Goal: Information Seeking & Learning: Learn about a topic

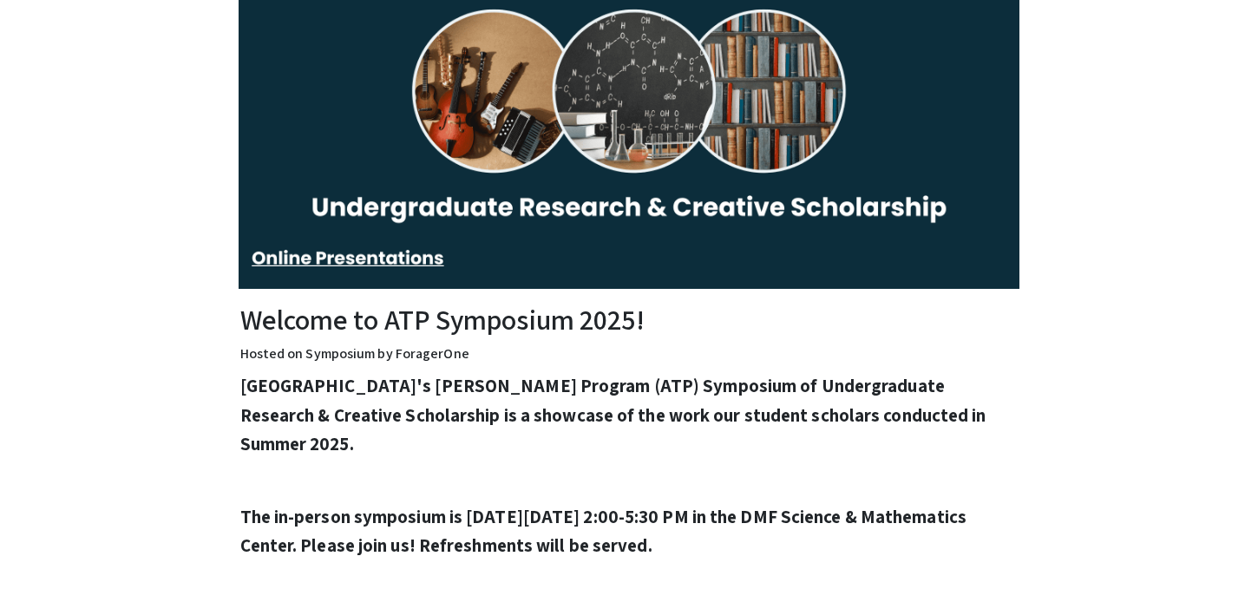
scroll to position [302, 0]
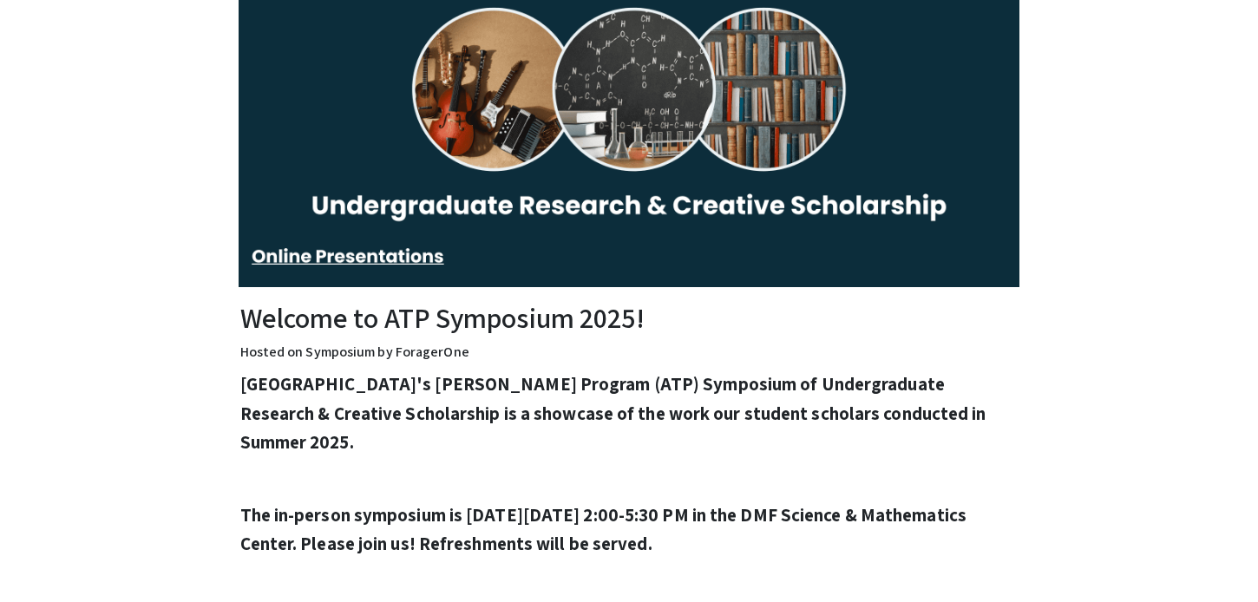
click at [370, 325] on h2 "Welcome to ATP Symposium 2025!" at bounding box center [629, 317] width 778 height 33
click at [654, 467] on div "Bridgewater State University's Adrian Tinsley Program (ATP) Symposium of Underg…" at bounding box center [629, 583] width 778 height 412
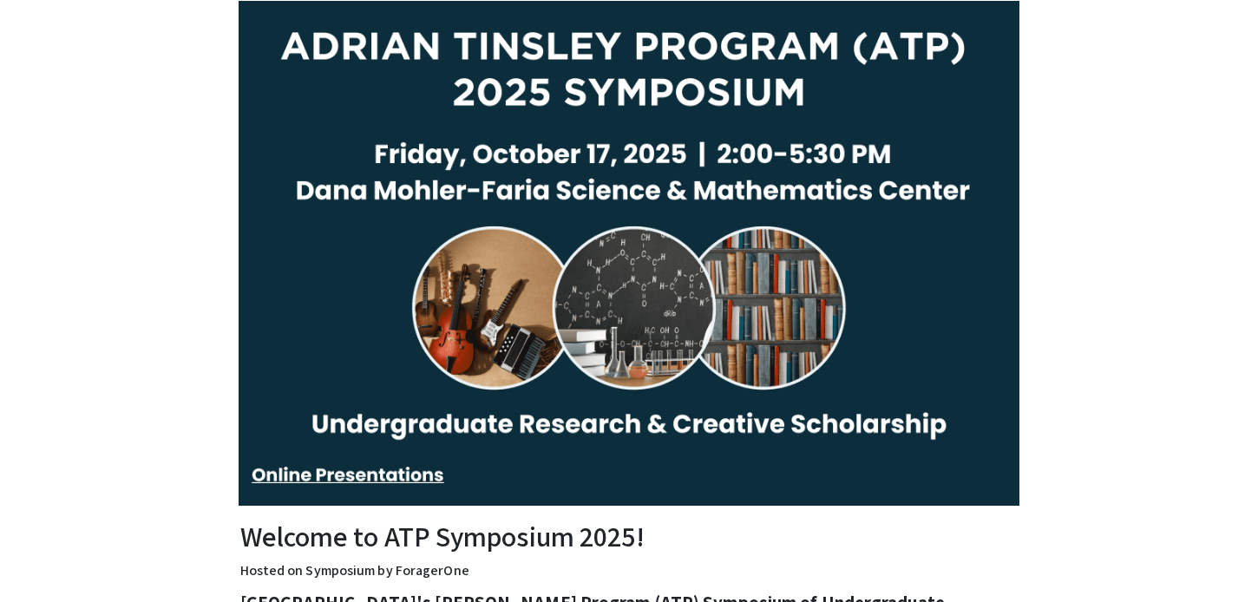
scroll to position [0, 0]
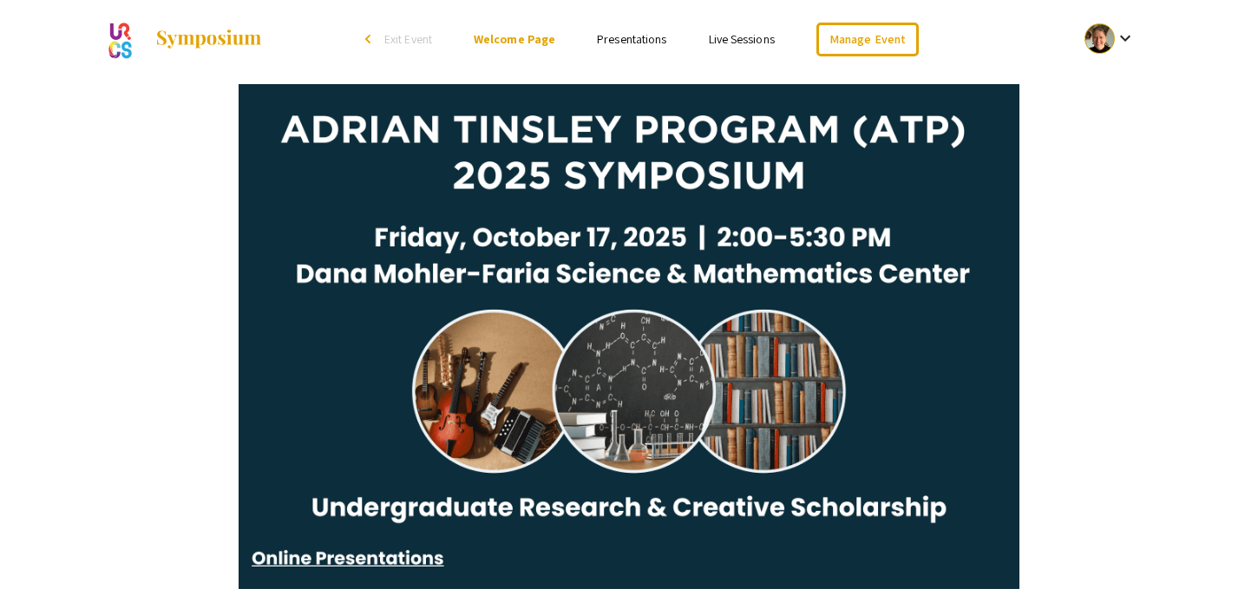
click at [624, 43] on link "Presentations" at bounding box center [631, 39] width 69 height 16
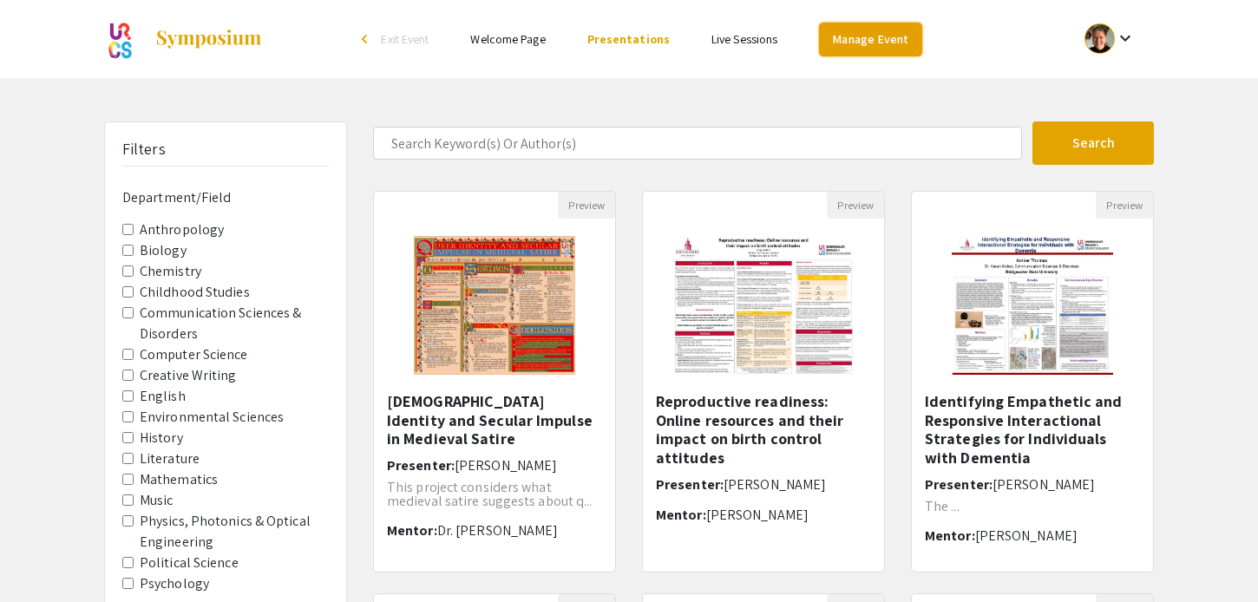
click at [841, 40] on link "Manage Event" at bounding box center [870, 40] width 102 height 34
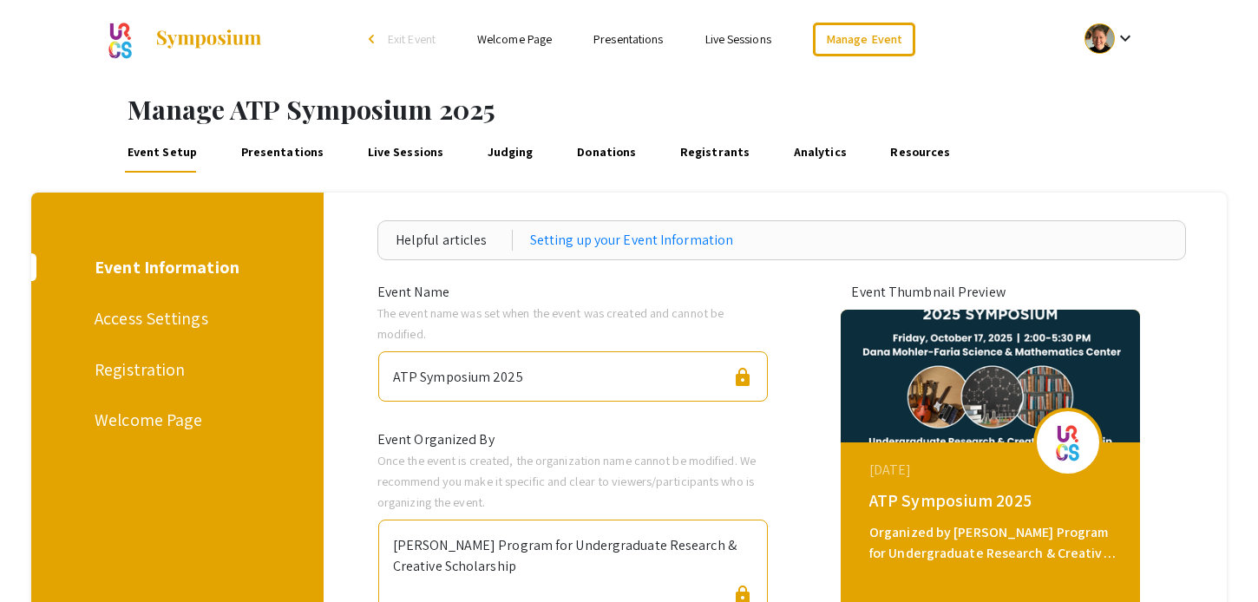
click at [295, 154] on link "Presentations" at bounding box center [282, 152] width 89 height 42
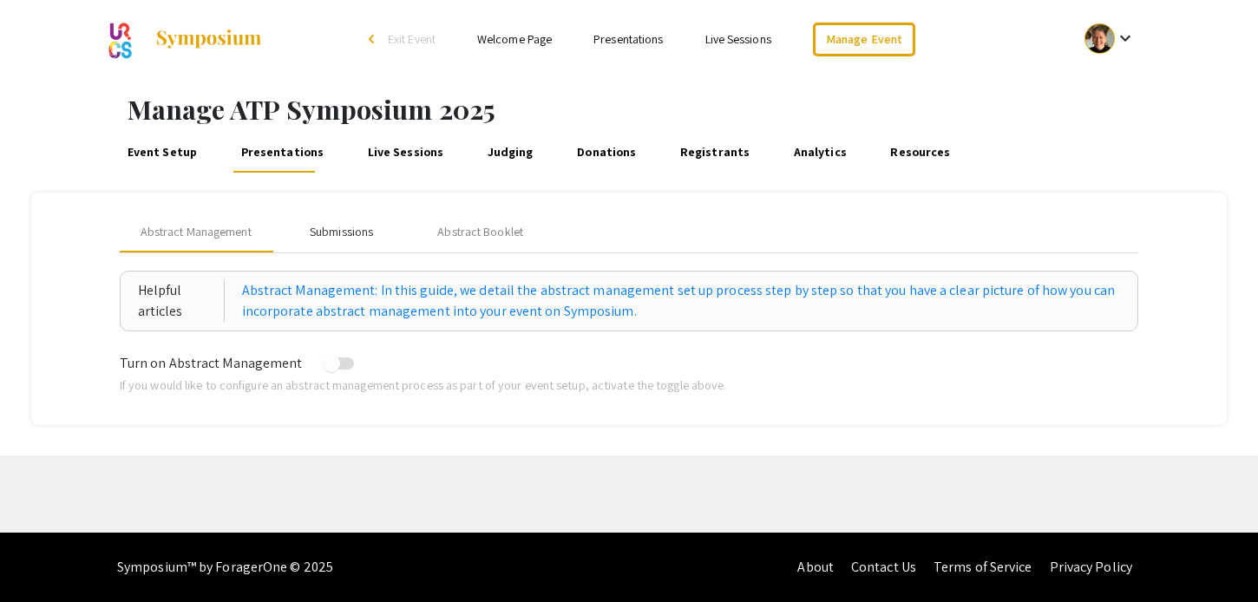
click at [362, 234] on div "Submissions" at bounding box center [341, 232] width 63 height 18
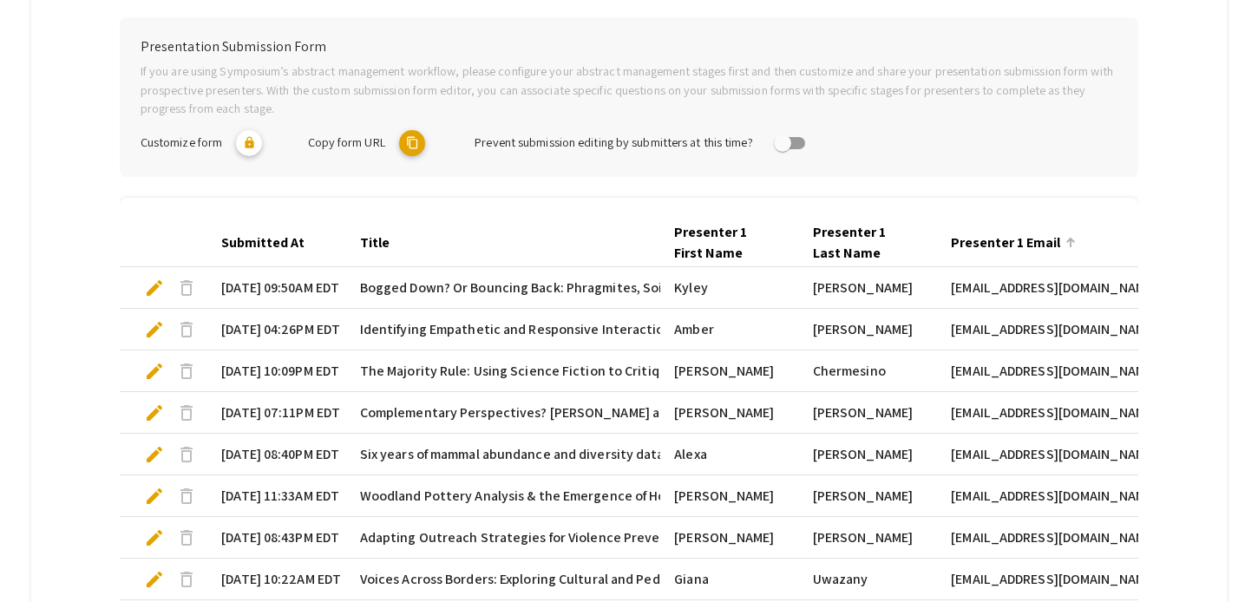
scroll to position [362, 0]
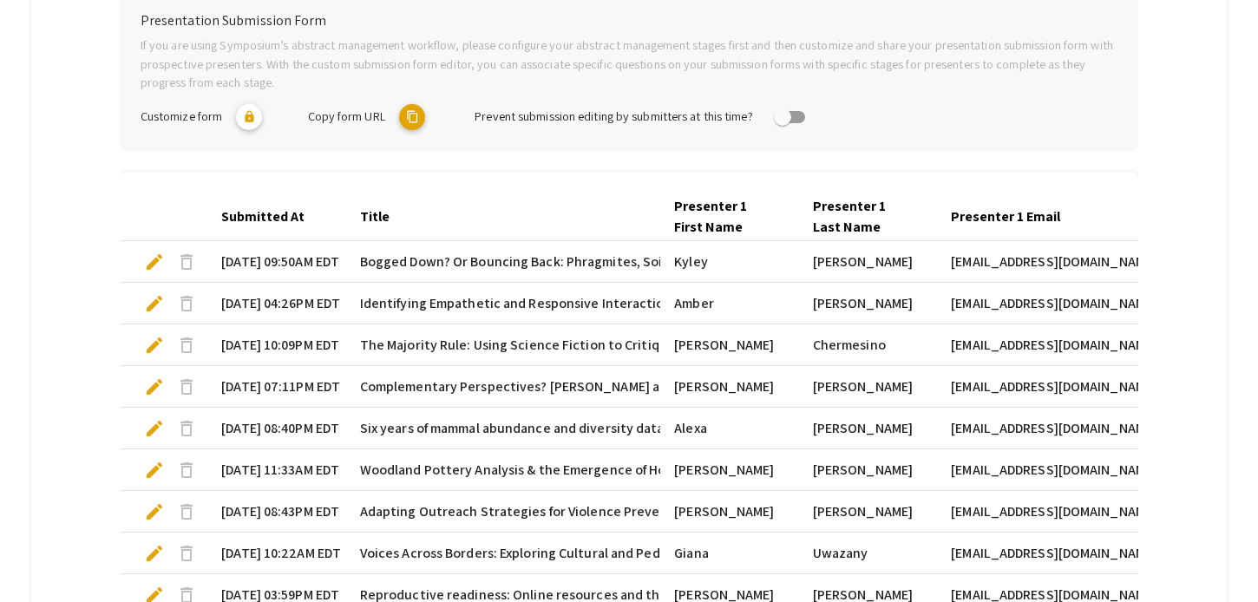
click at [429, 262] on span "Bogged Down? Or Bouncing Back: Phragmites, Soil Heterogeneity, & Stream Hydrolo…" at bounding box center [744, 262] width 768 height 21
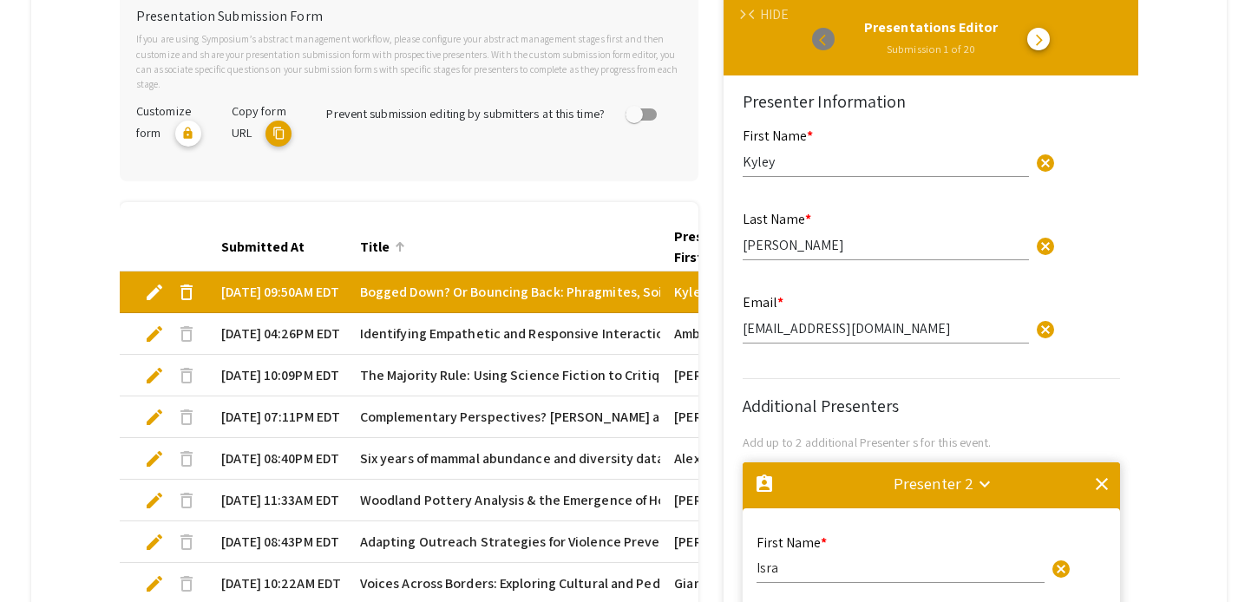
type input "1"
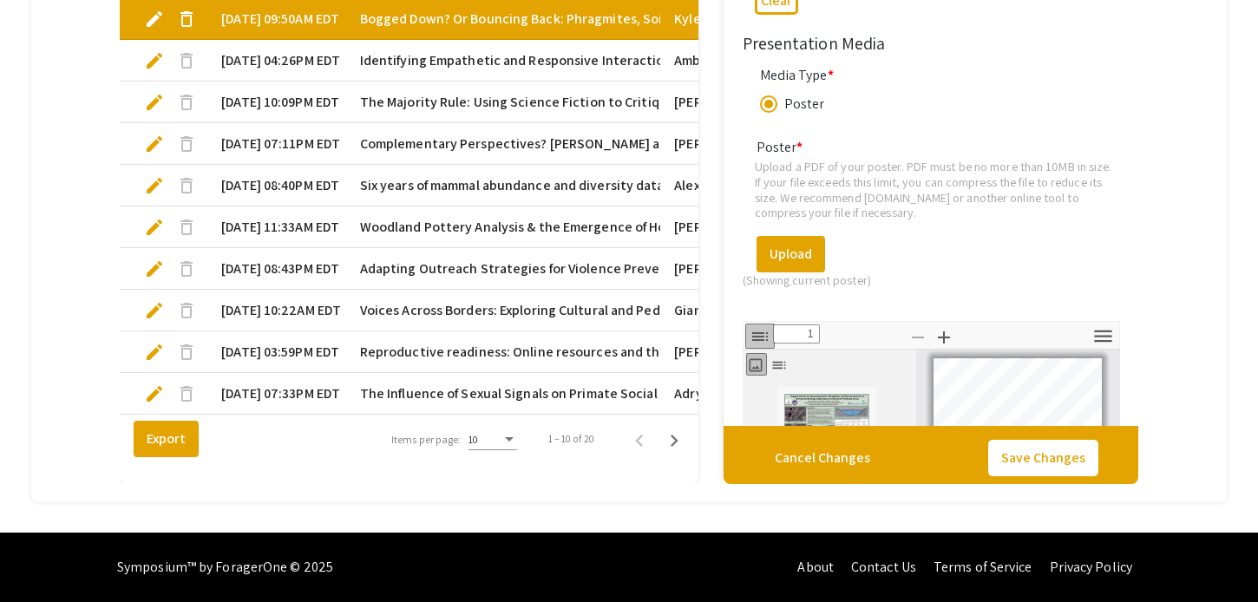
scroll to position [2550, 0]
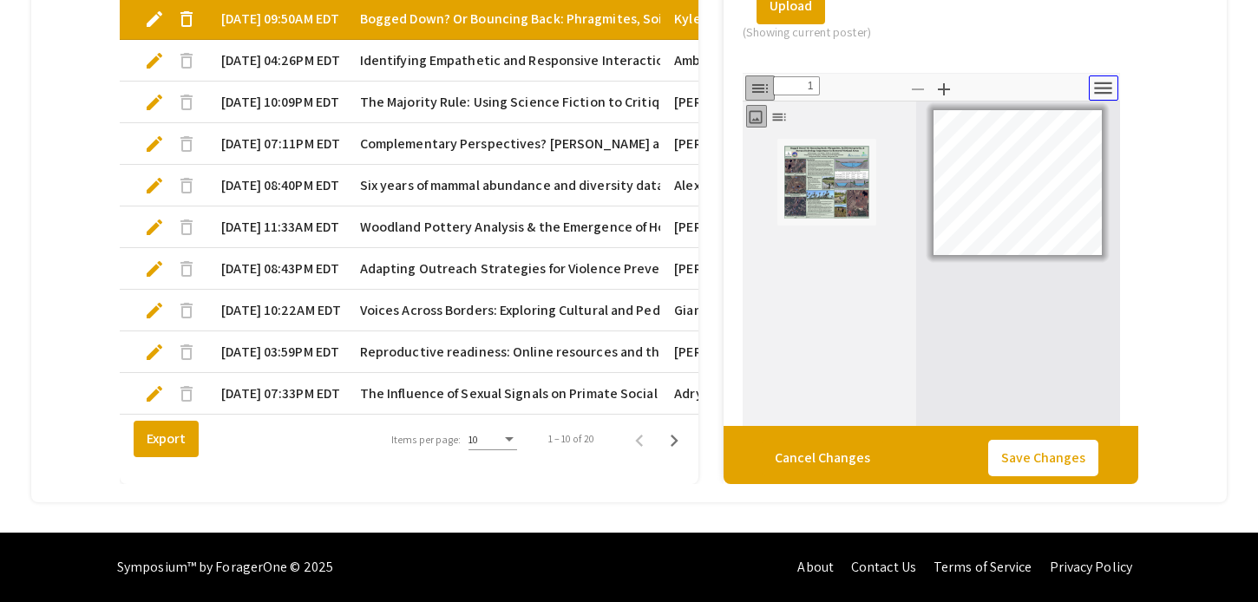
click at [1105, 95] on icon "button" at bounding box center [1102, 88] width 17 height 12
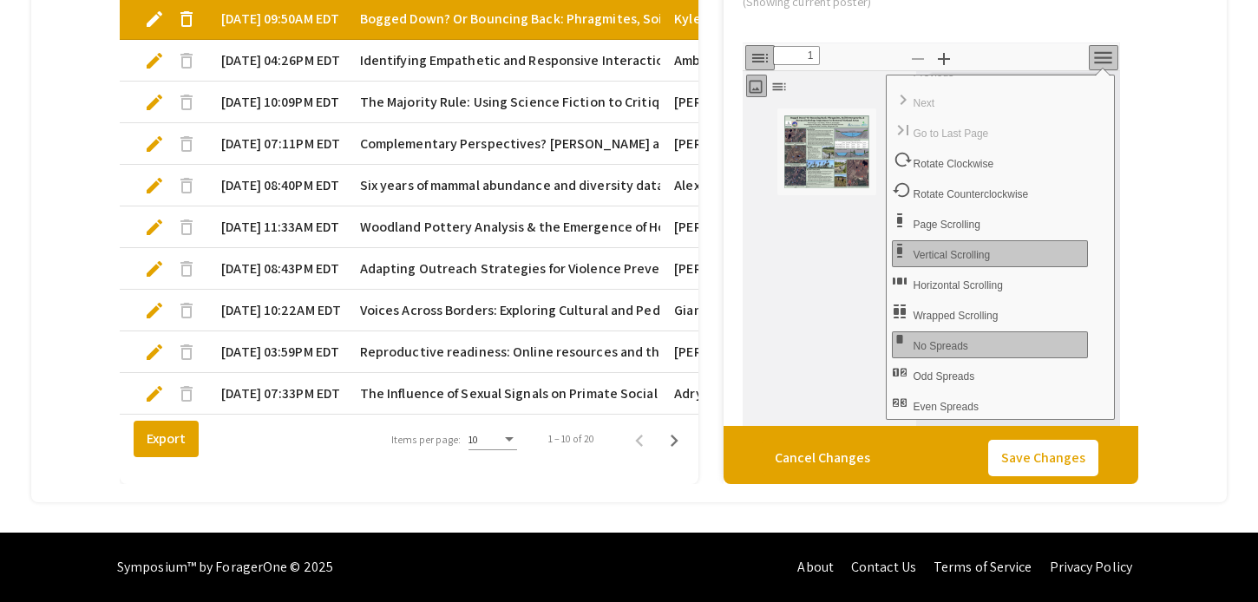
scroll to position [2582, 0]
click at [870, 255] on div at bounding box center [830, 286] width 174 height 377
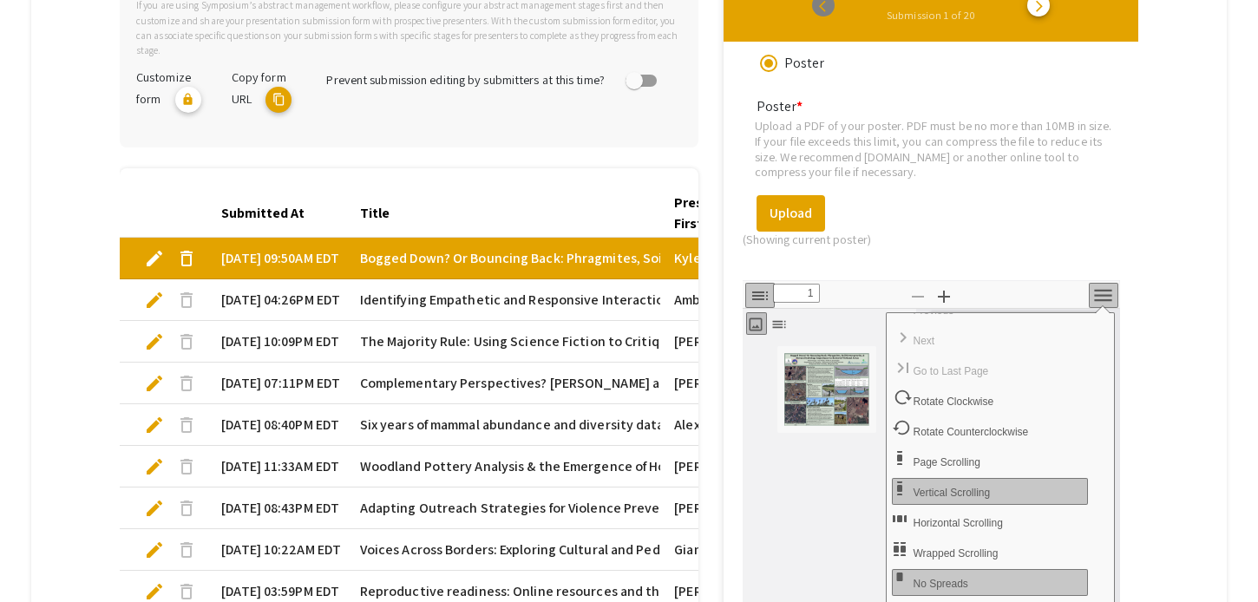
click at [520, 159] on div "Presentation Submission Form If you are using Symposium’s abstract management w…" at bounding box center [409, 340] width 579 height 766
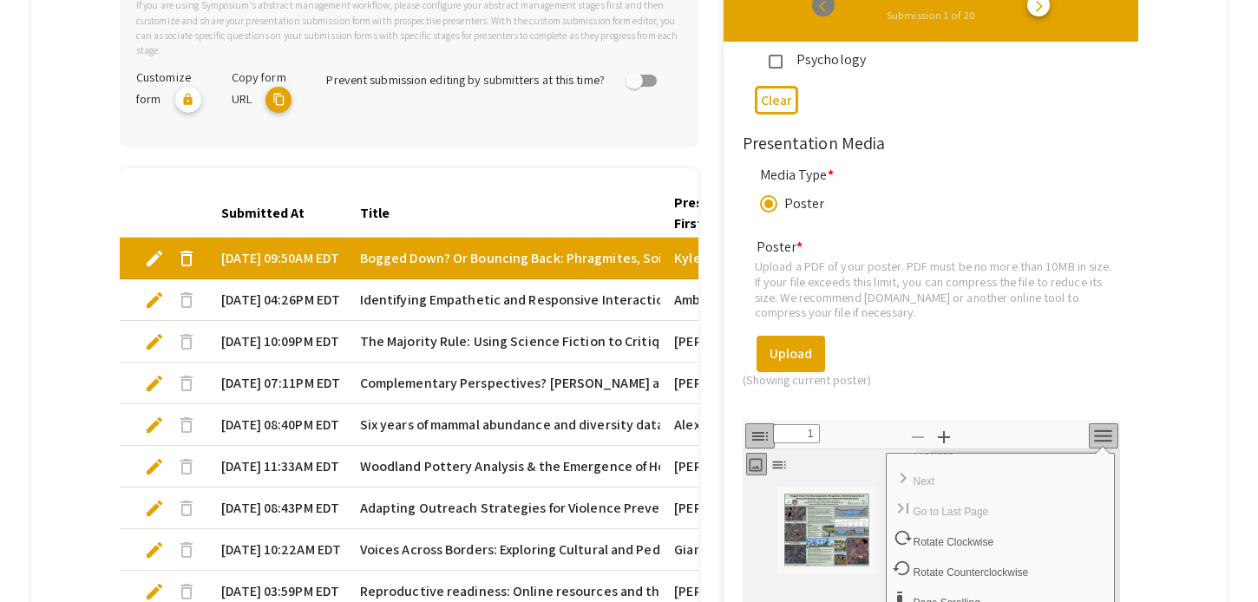
scroll to position [2352, 0]
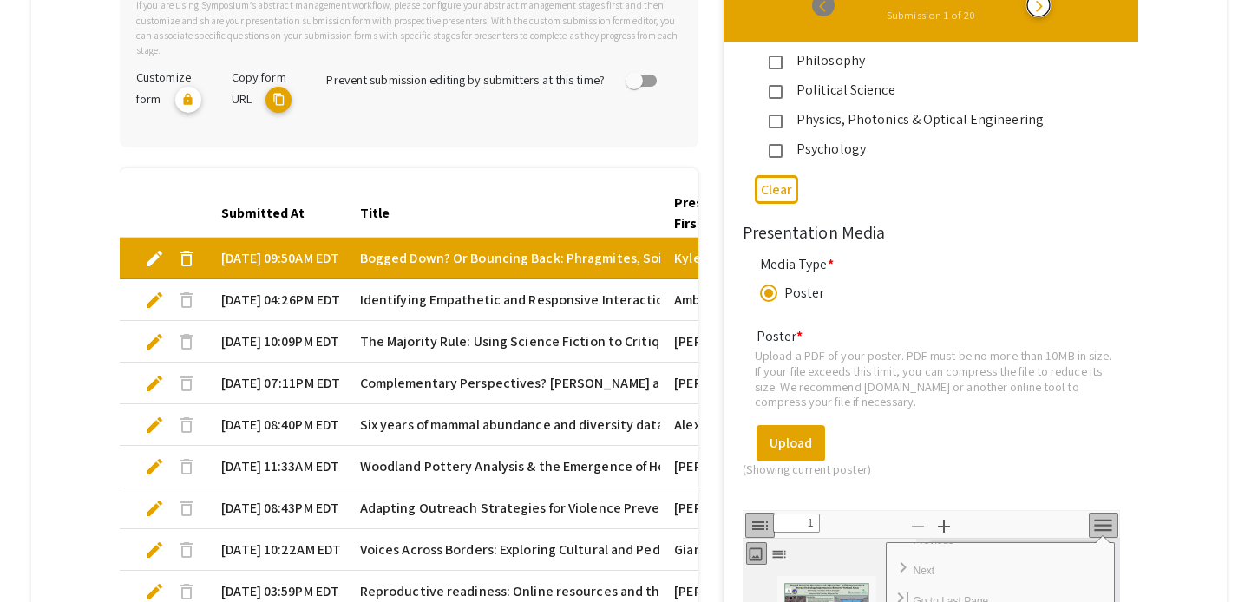
click at [1029, 7] on button "arrow_forward_ios" at bounding box center [1039, 5] width 23 height 23
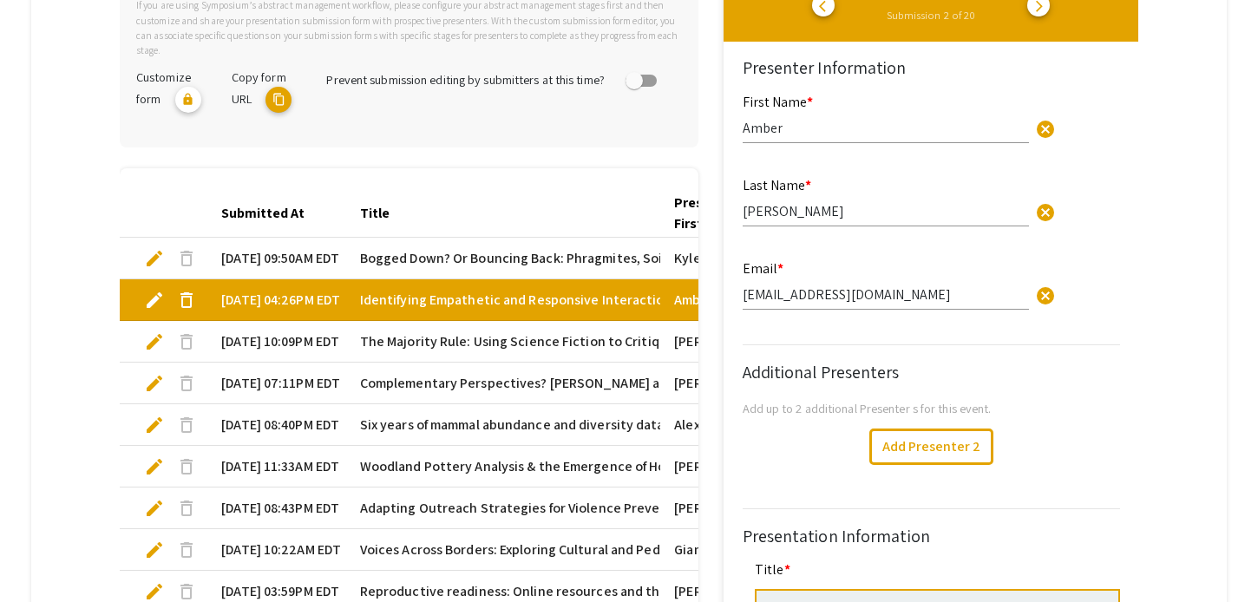
type input "1"
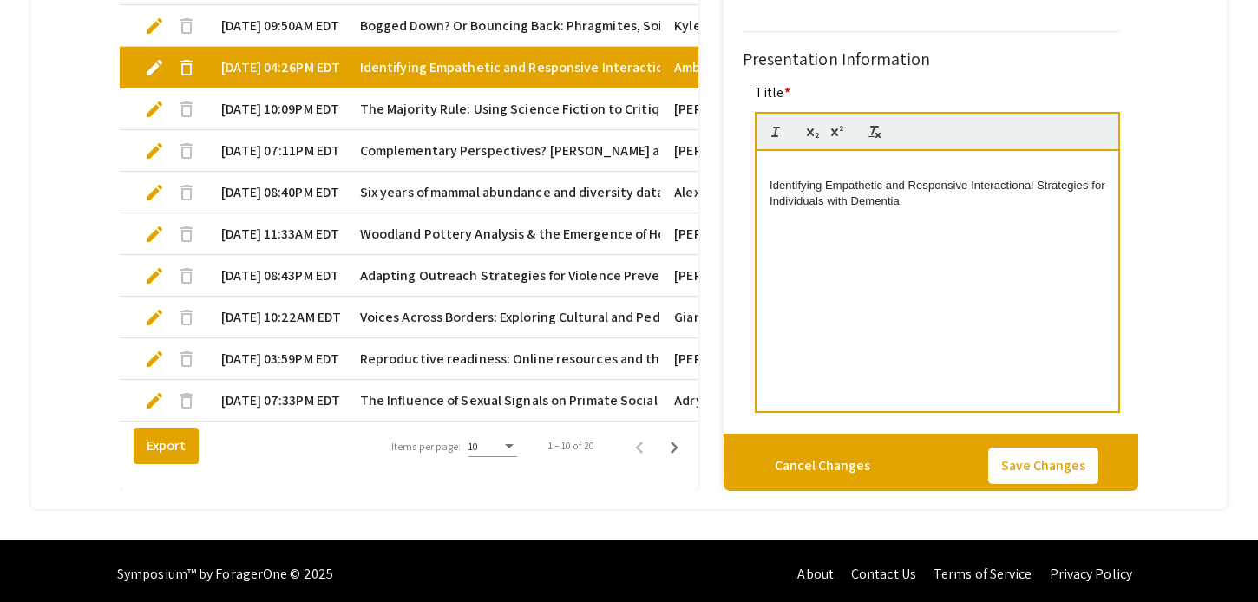
scroll to position [0, 25]
click at [277, 70] on mat-cell "09/30/25, 04:26PM EDT" at bounding box center [276, 68] width 139 height 42
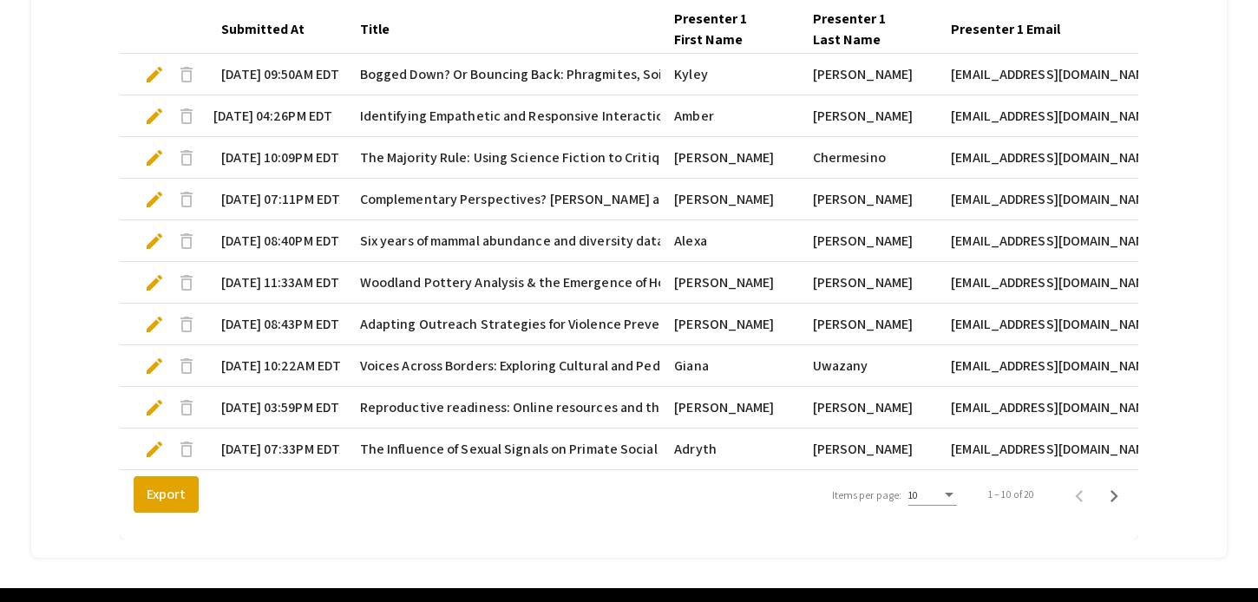
scroll to position [550, 0]
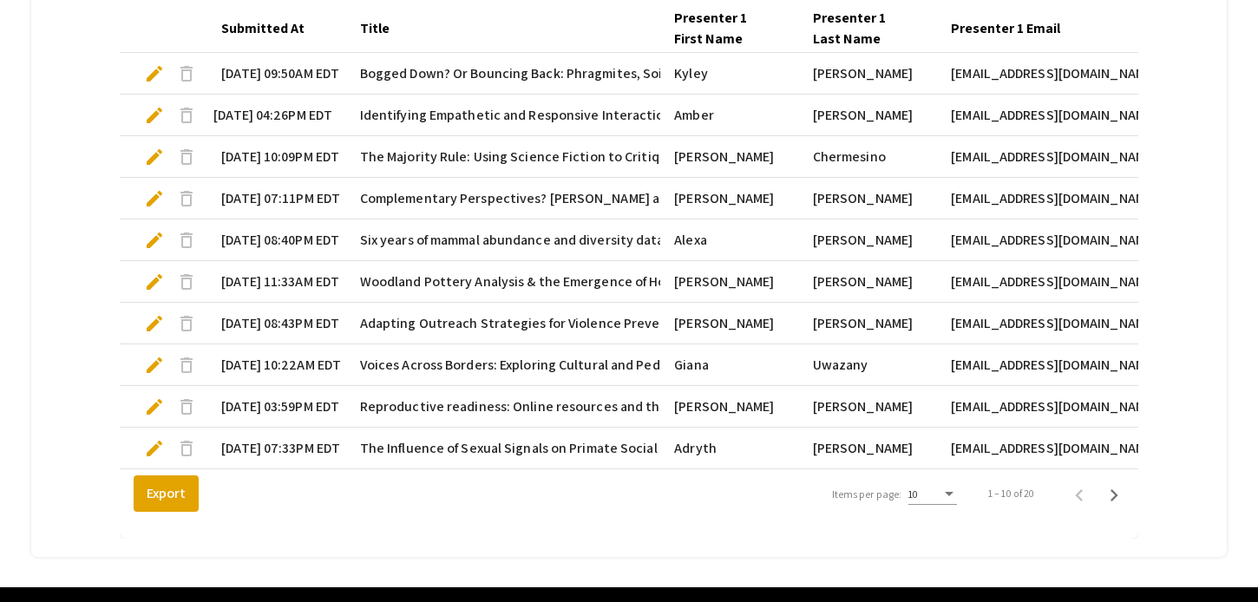
click at [288, 125] on mat-cell "09/30/25, 04:26PM EDT" at bounding box center [276, 116] width 139 height 42
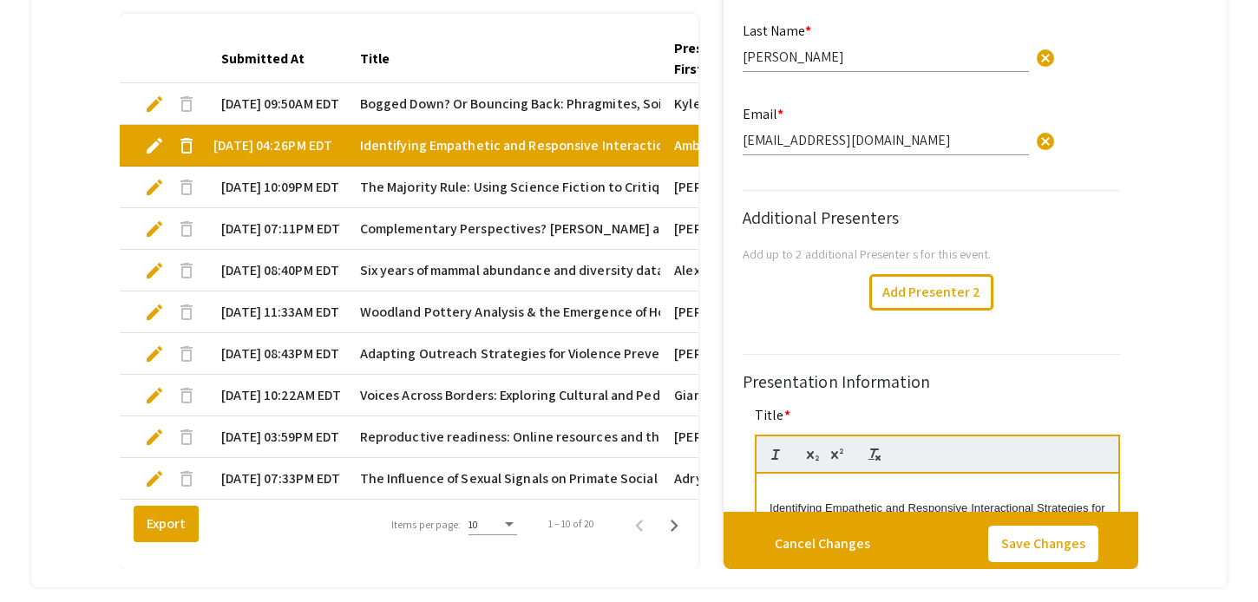
click at [288, 125] on mat-cell "09/30/25, 04:26PM EDT" at bounding box center [276, 146] width 139 height 42
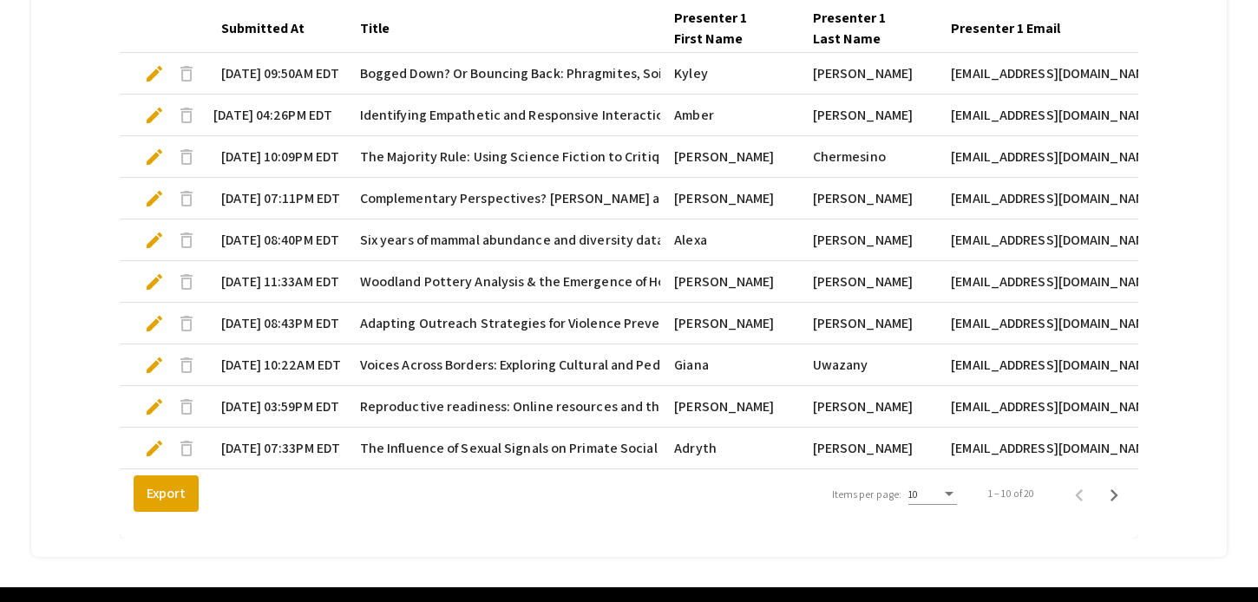
click at [287, 120] on mat-cell "09/30/25, 04:26PM EDT" at bounding box center [276, 116] width 139 height 42
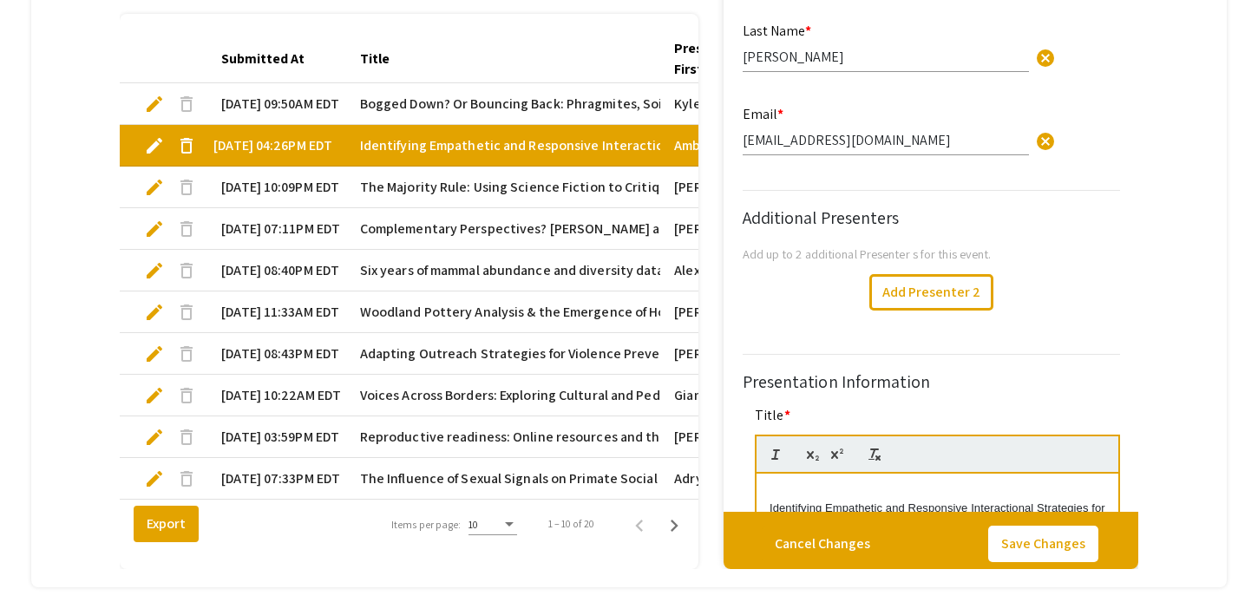
type input "0"
click at [287, 120] on mat-cell "09/25/25, 09:50AM EDT" at bounding box center [276, 104] width 139 height 42
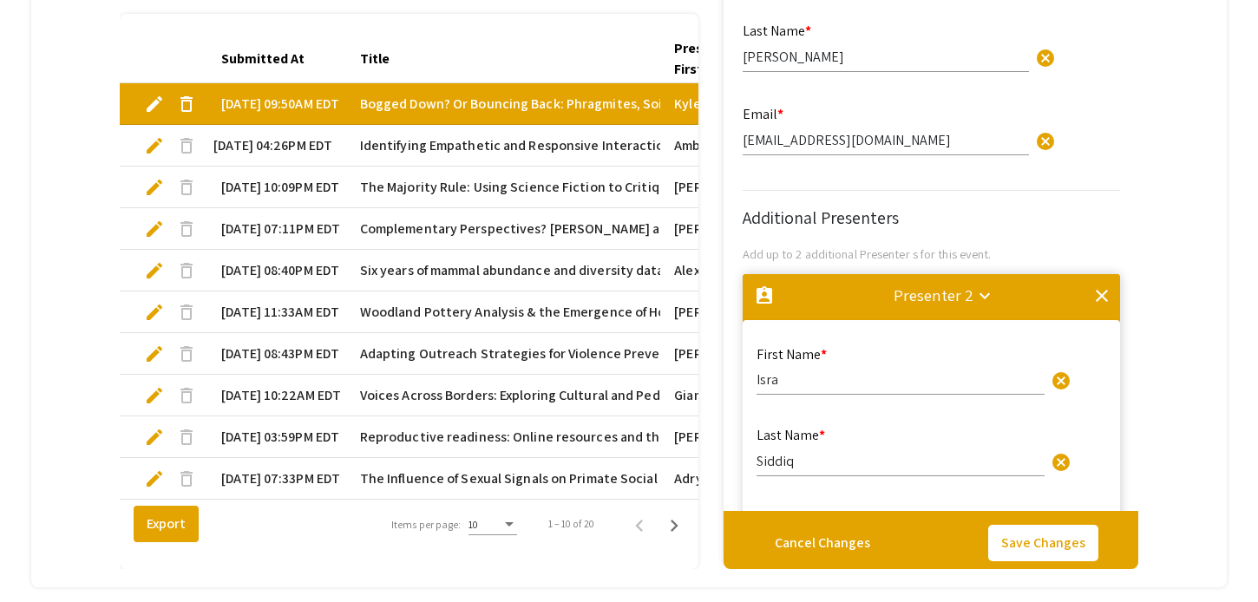
type input "1"
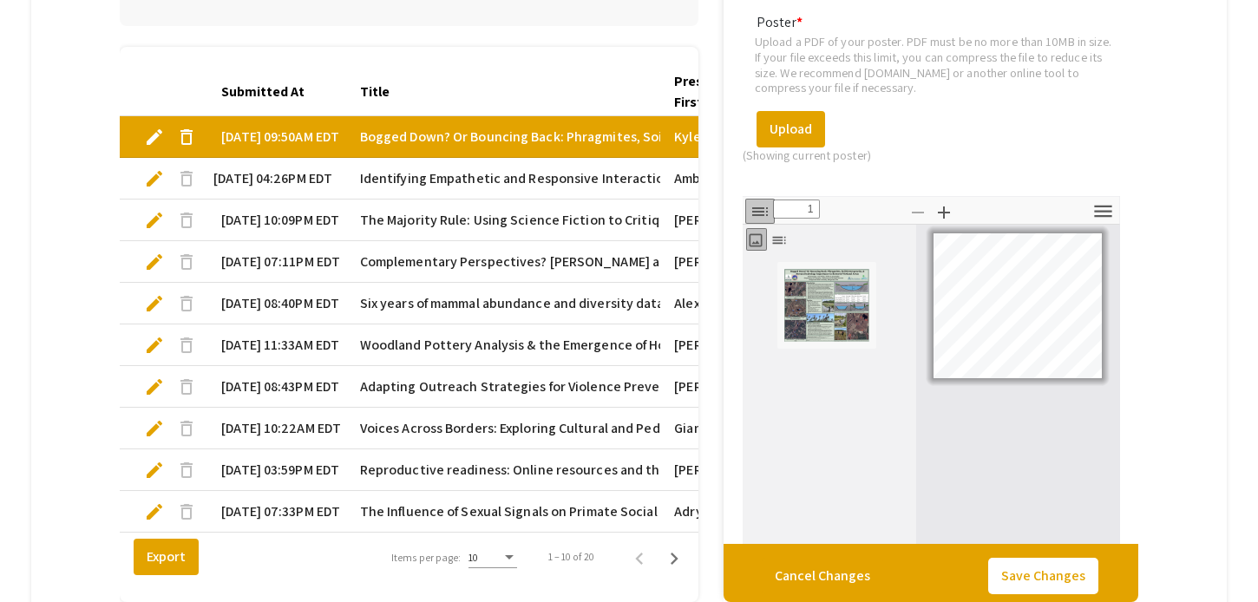
scroll to position [2546, 0]
click at [1101, 210] on icon "button" at bounding box center [1103, 209] width 23 height 23
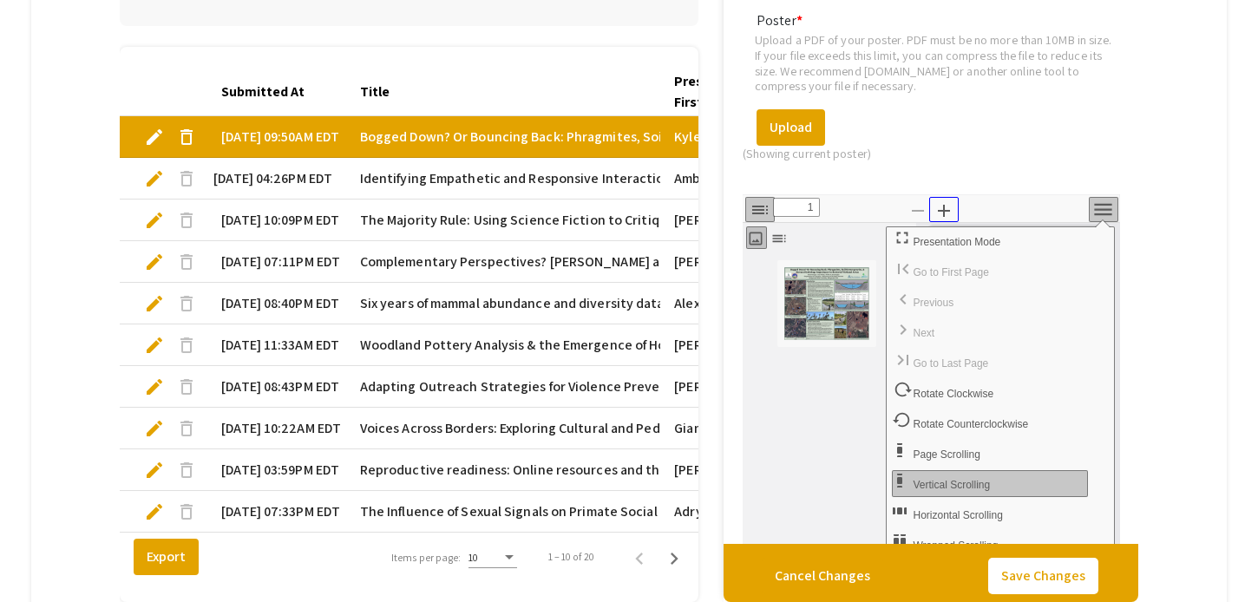
click at [948, 214] on icon "button" at bounding box center [944, 211] width 12 height 12
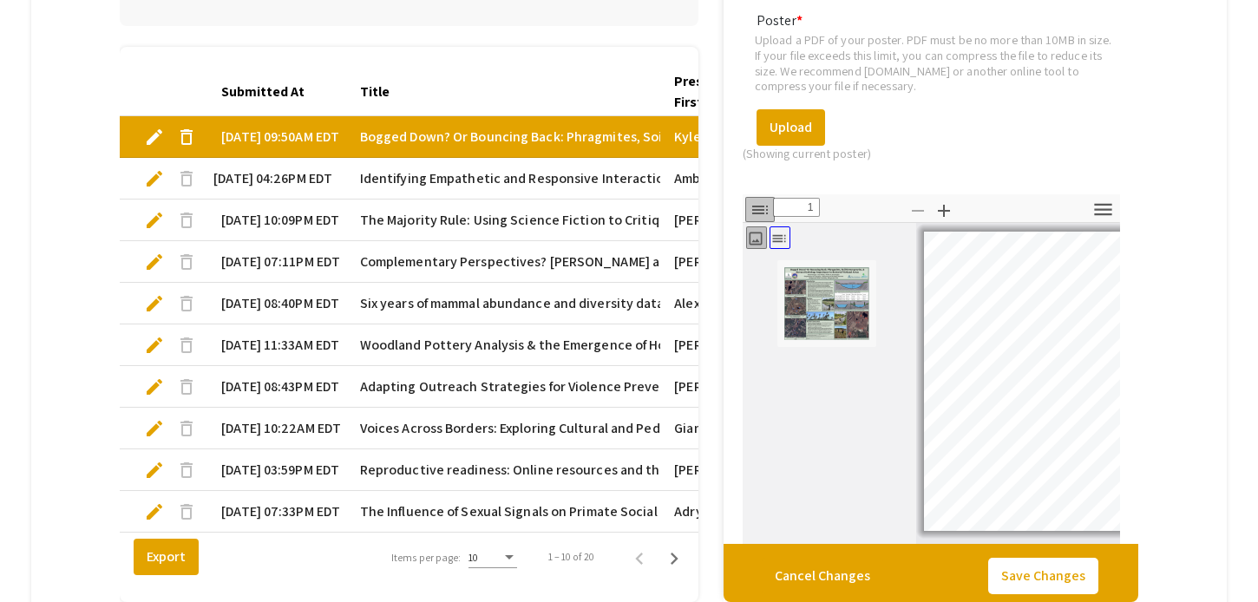
click at [779, 239] on icon "button" at bounding box center [779, 238] width 17 height 17
click at [758, 242] on icon "button" at bounding box center [755, 238] width 17 height 17
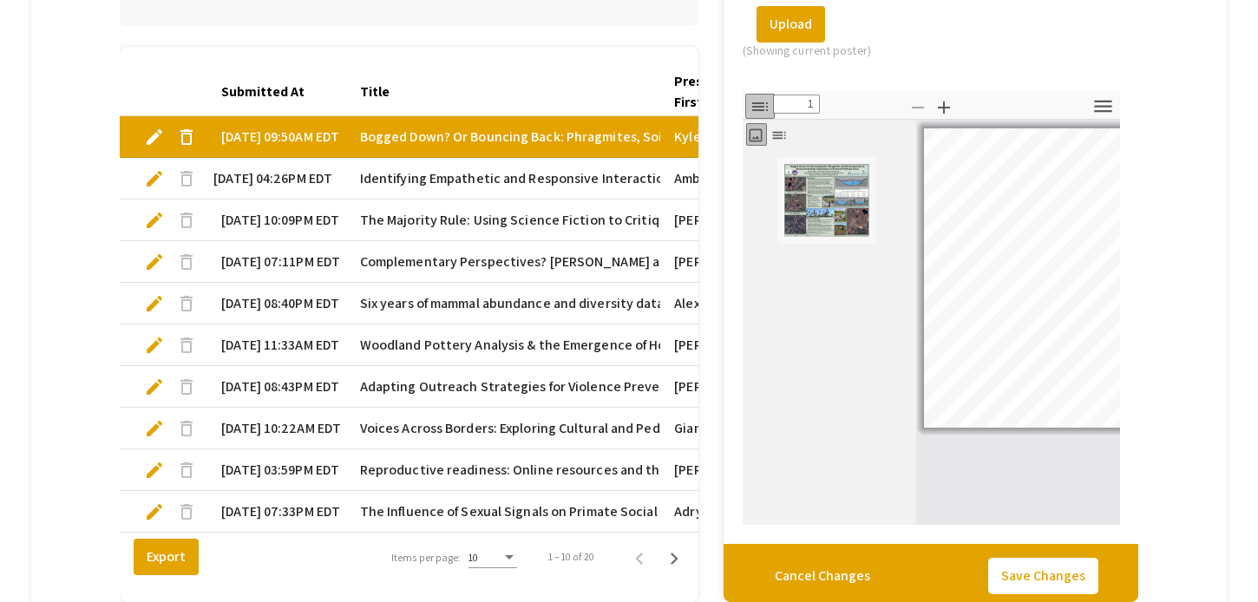
scroll to position [2650, 0]
click at [829, 210] on img "Thumbnail of Page 1" at bounding box center [827, 199] width 87 height 75
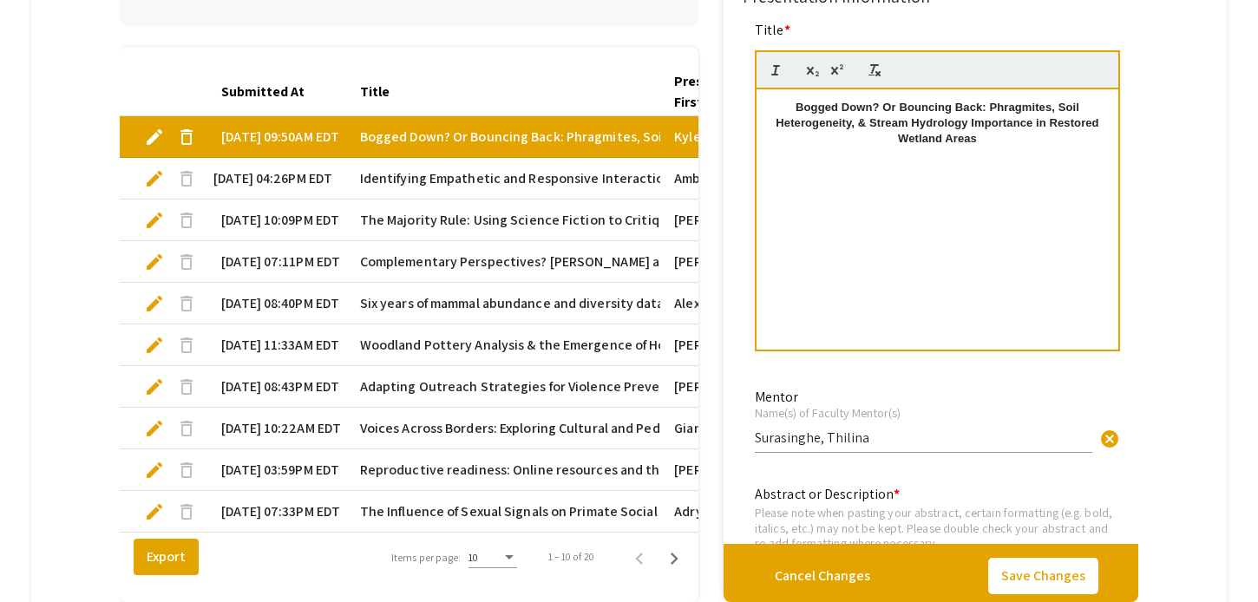
scroll to position [0, 0]
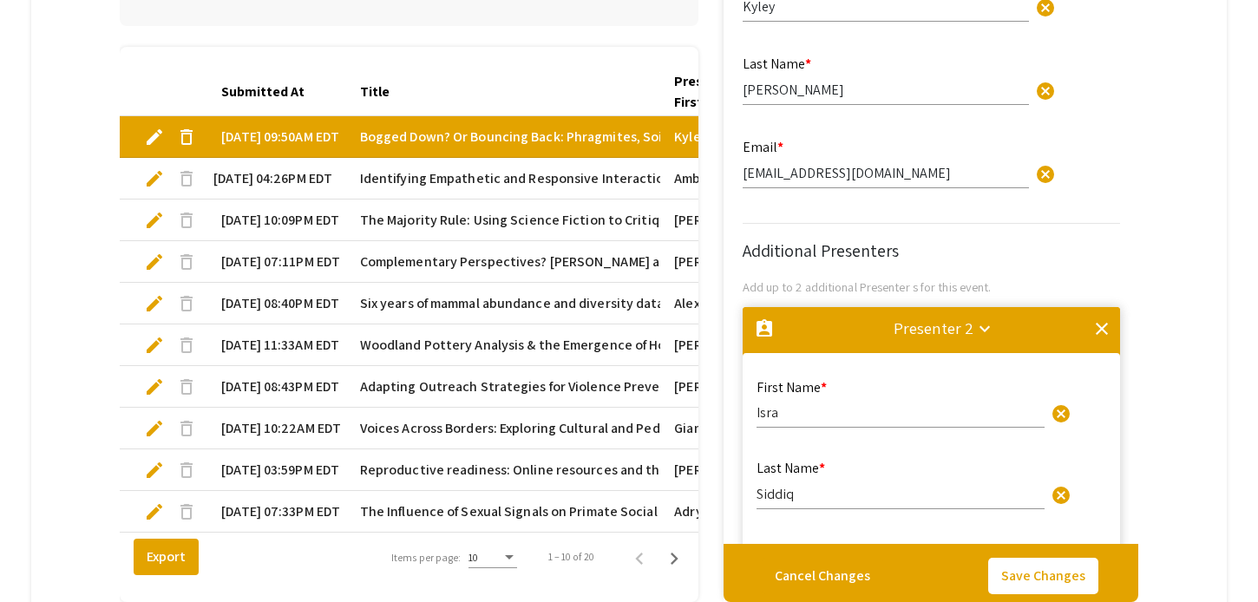
click at [523, 50] on div "Submitted At Title Presenter 1 First Name Presenter 1 Last Name Presenter 1 Ema…" at bounding box center [409, 324] width 579 height 555
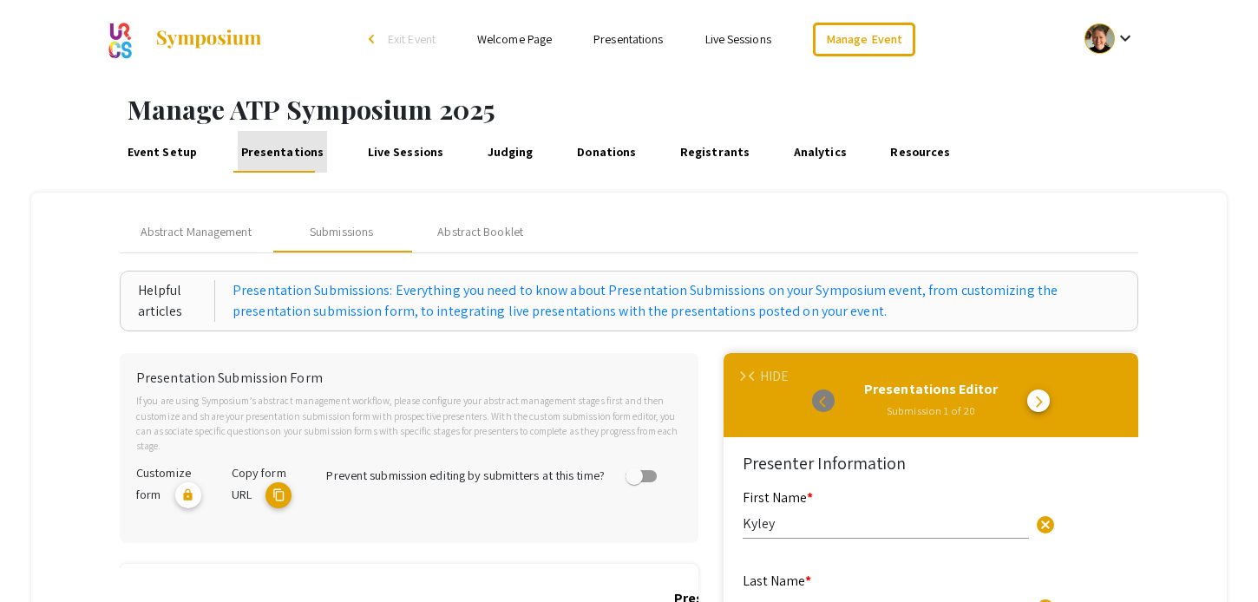
click at [305, 156] on link "Presentations" at bounding box center [282, 152] width 89 height 42
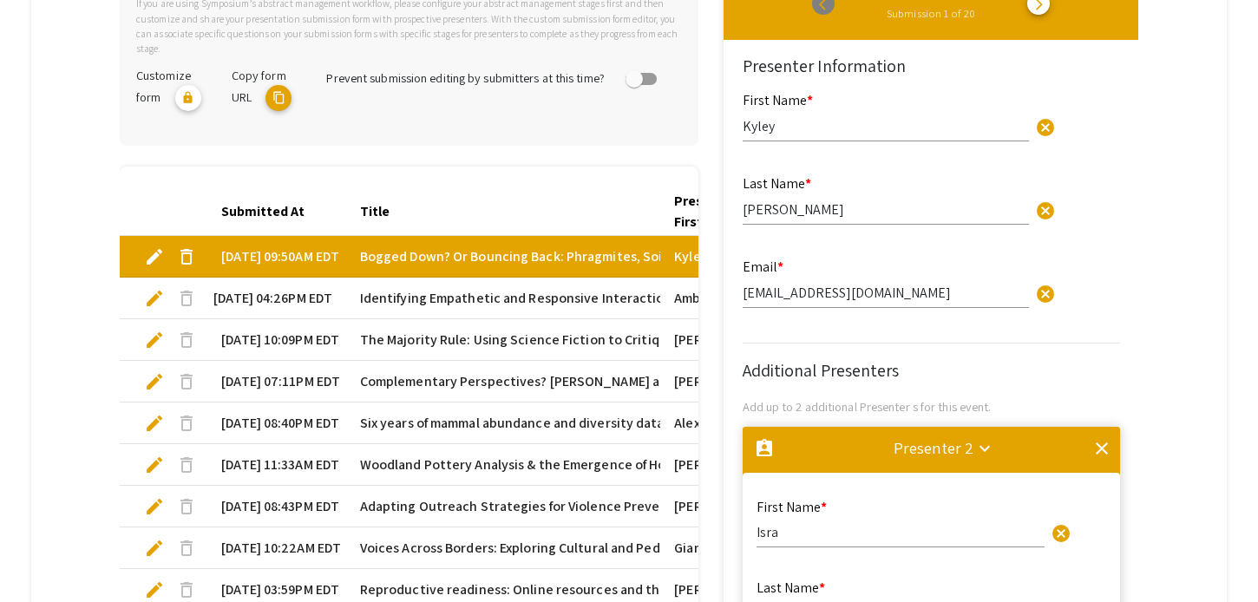
scroll to position [401, 0]
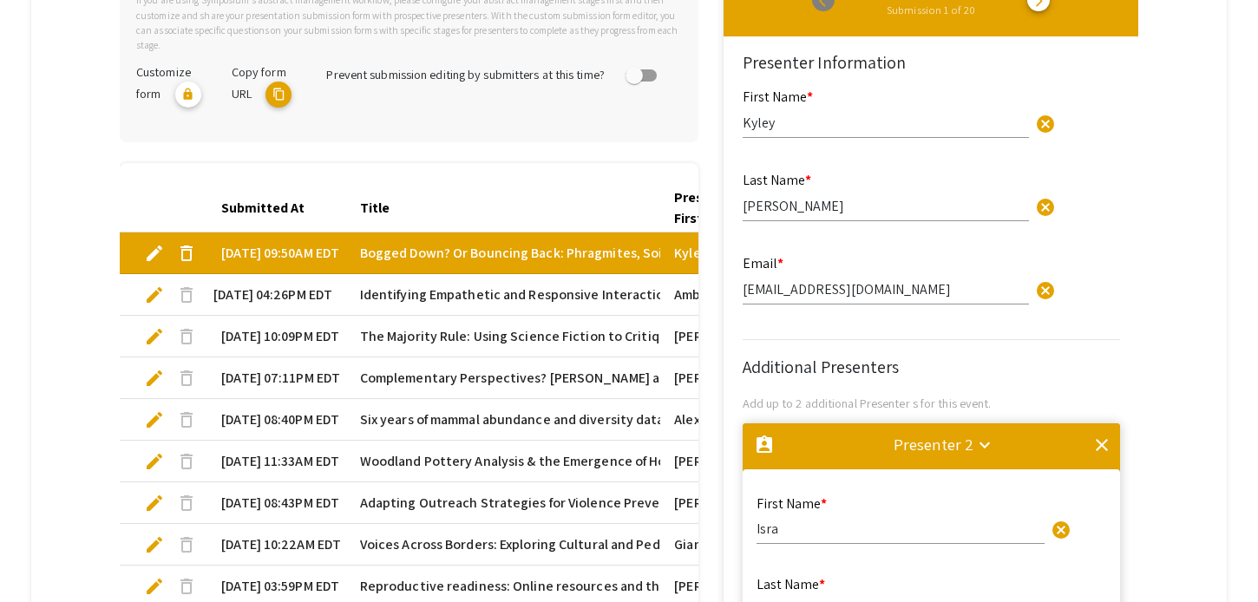
click at [455, 295] on span "Identifying Empathetic and Responsive Interactional Strategies for Individuals …" at bounding box center [646, 295] width 572 height 21
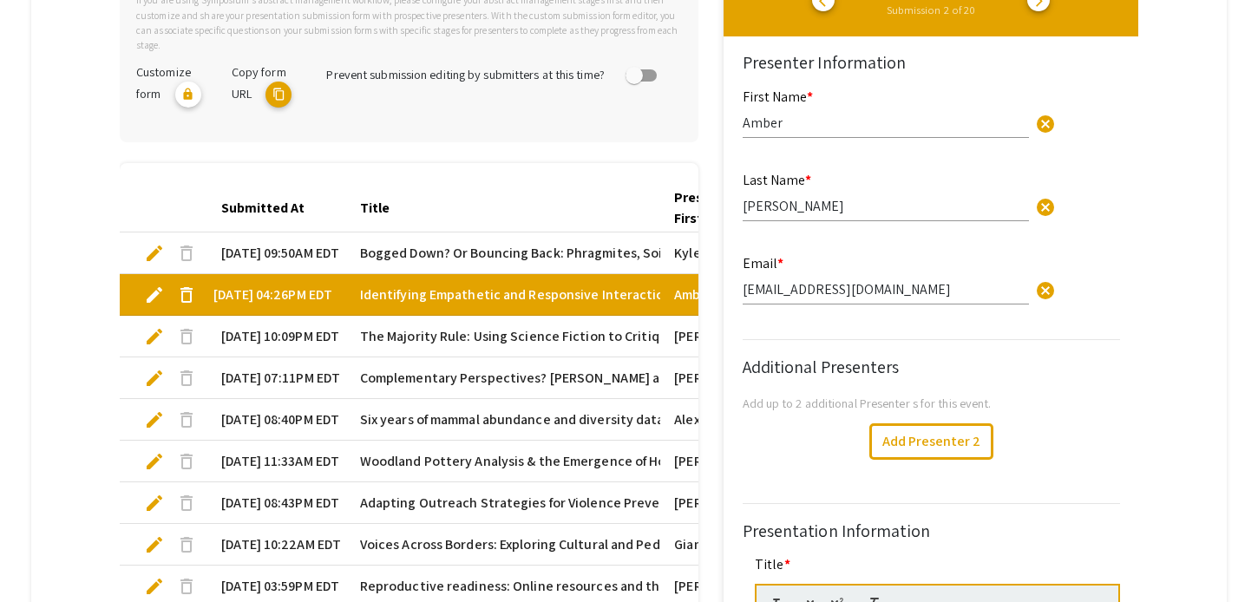
click at [455, 295] on span "Identifying Empathetic and Responsive Interactional Strategies for Individuals …" at bounding box center [646, 295] width 572 height 21
click at [455, 326] on span "The Majority Rule: Using Science Fiction to Critique Political Hypocrisy" at bounding box center [575, 336] width 431 height 21
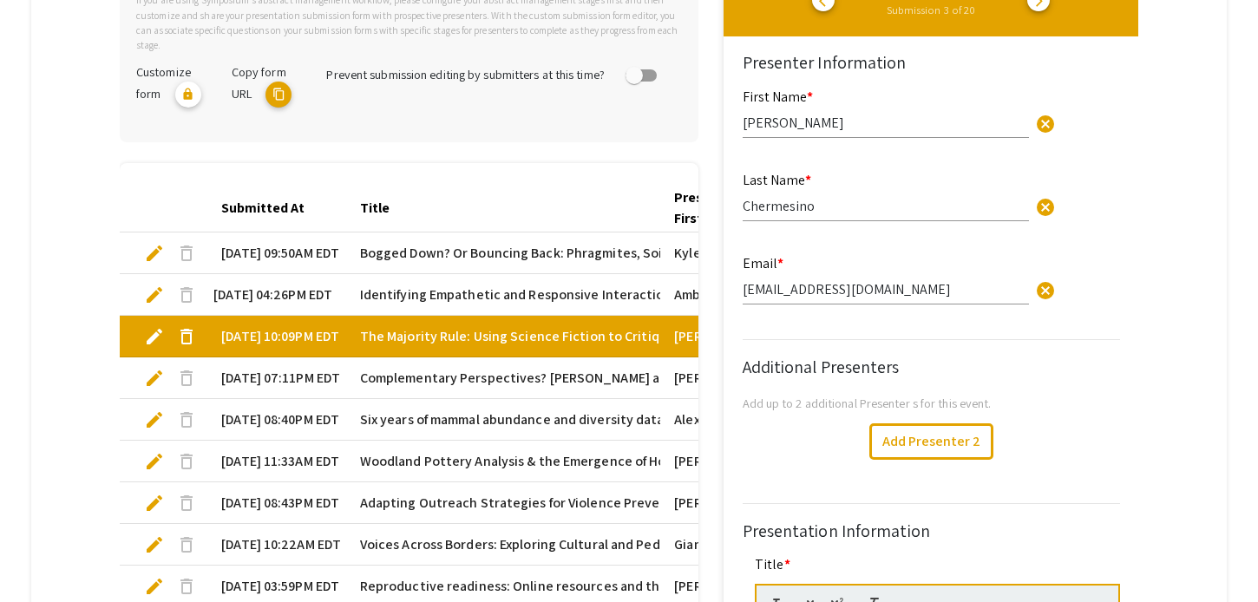
type input "0"
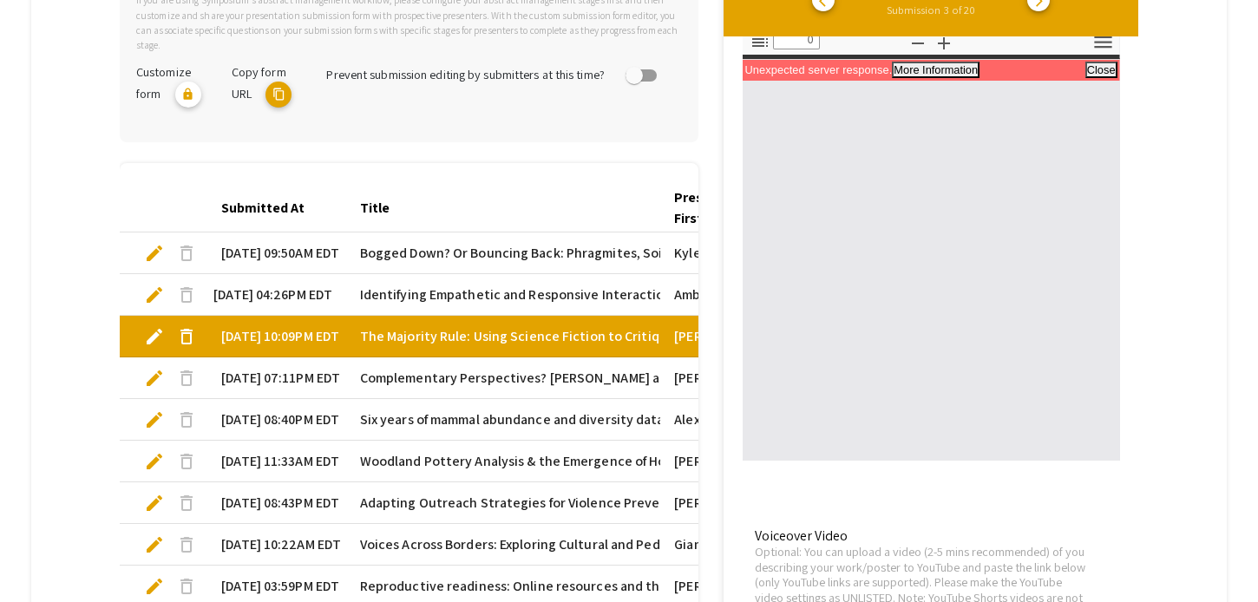
scroll to position [2503, 0]
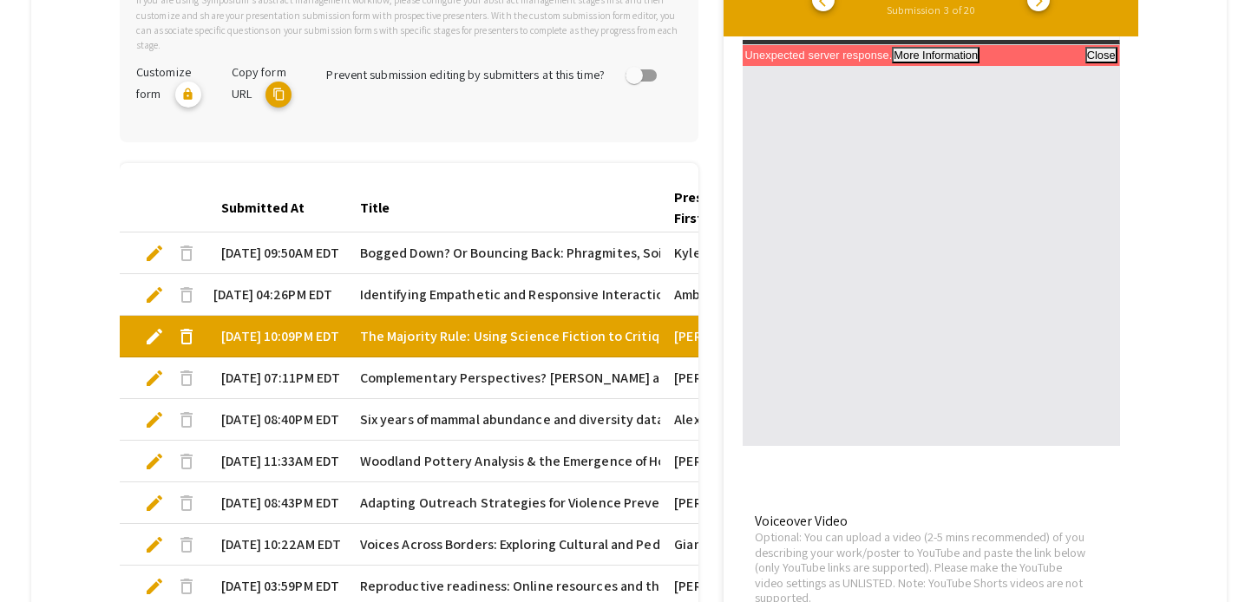
click at [544, 387] on span "Complementary Perspectives? Aristotle and Hobbes on Equity and the Tension betw…" at bounding box center [742, 378] width 765 height 21
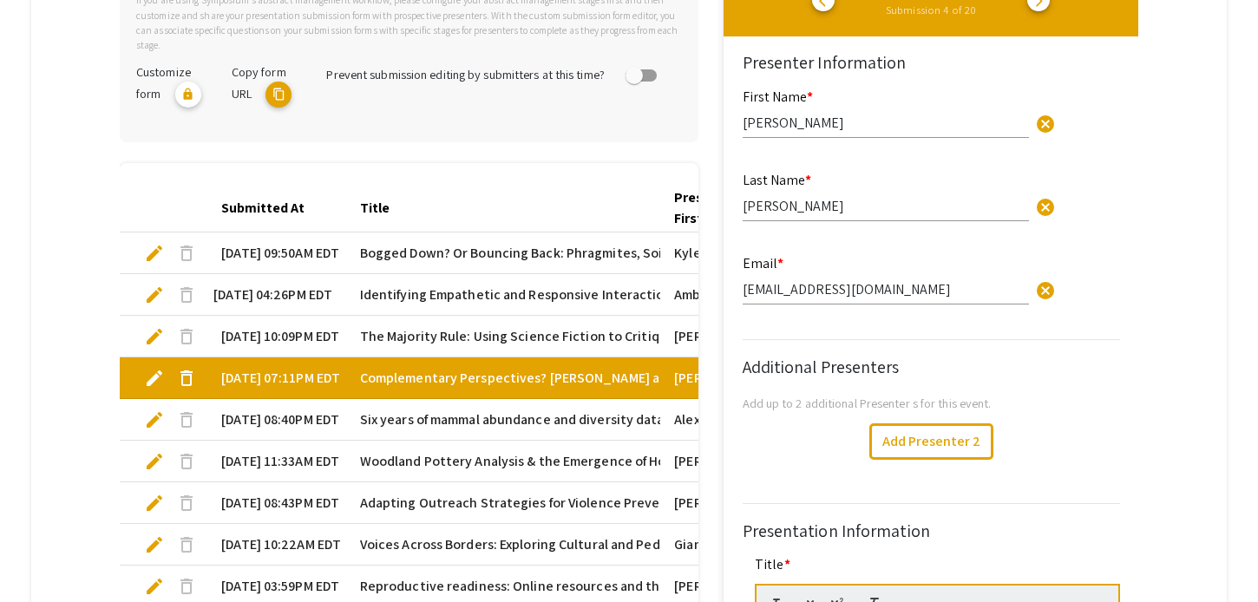
type input "0"
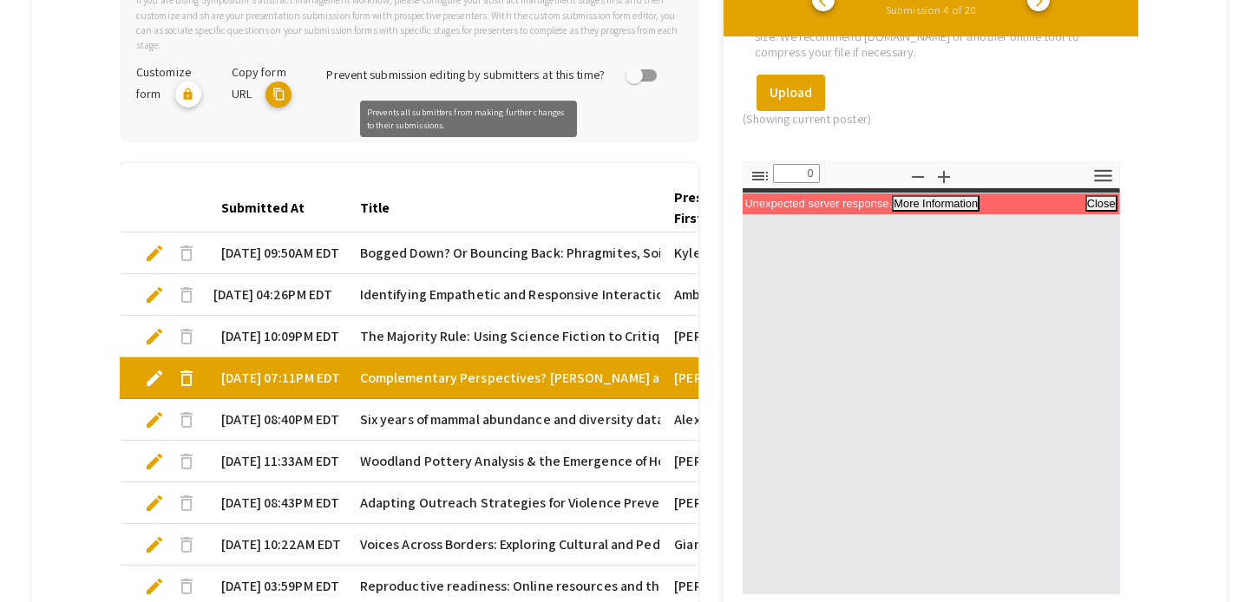
scroll to position [0, 0]
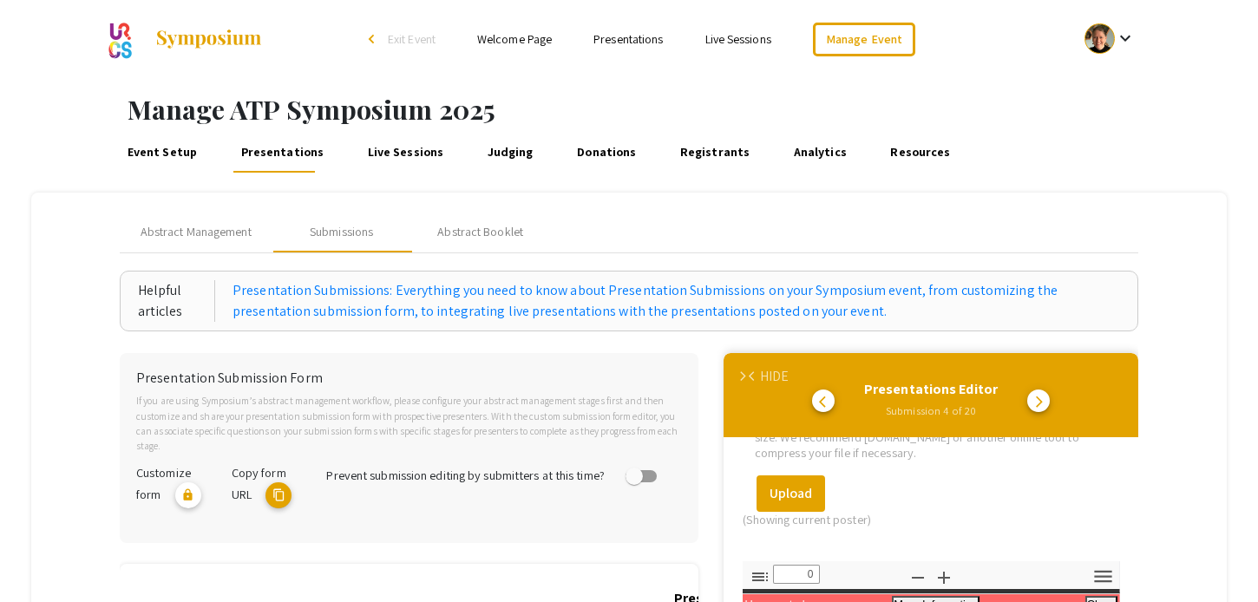
click at [646, 43] on link "Presentations" at bounding box center [628, 39] width 69 height 16
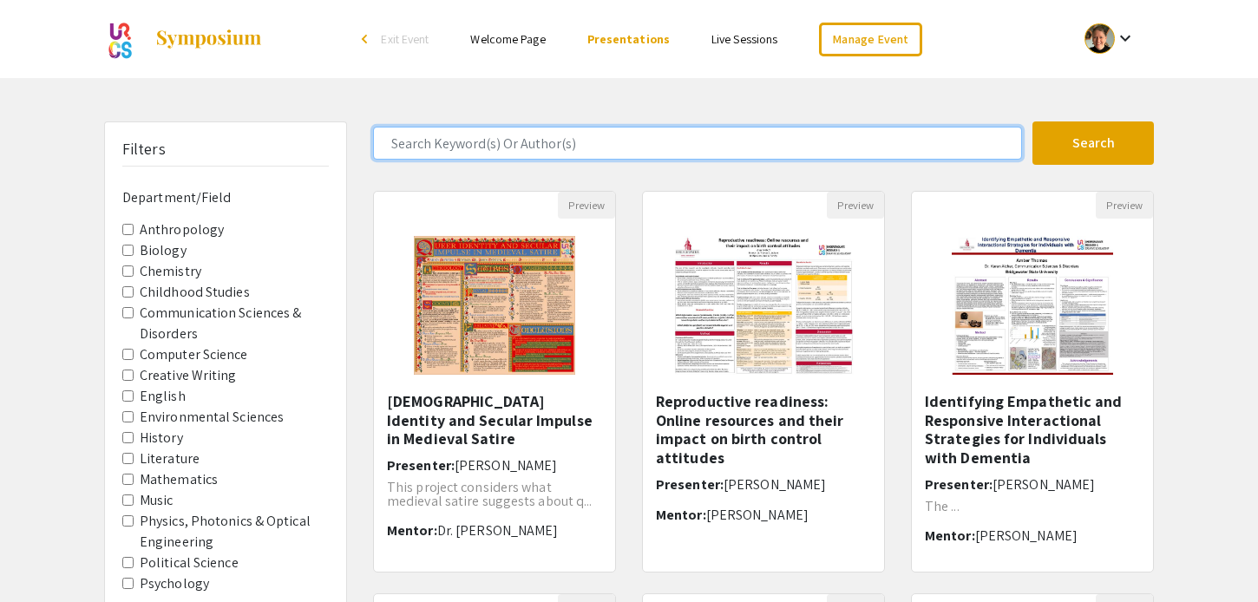
click at [501, 148] on input "Search Keyword(s) Or Author(s)" at bounding box center [697, 143] width 649 height 33
click at [1033, 122] on button "Search" at bounding box center [1094, 143] width 122 height 43
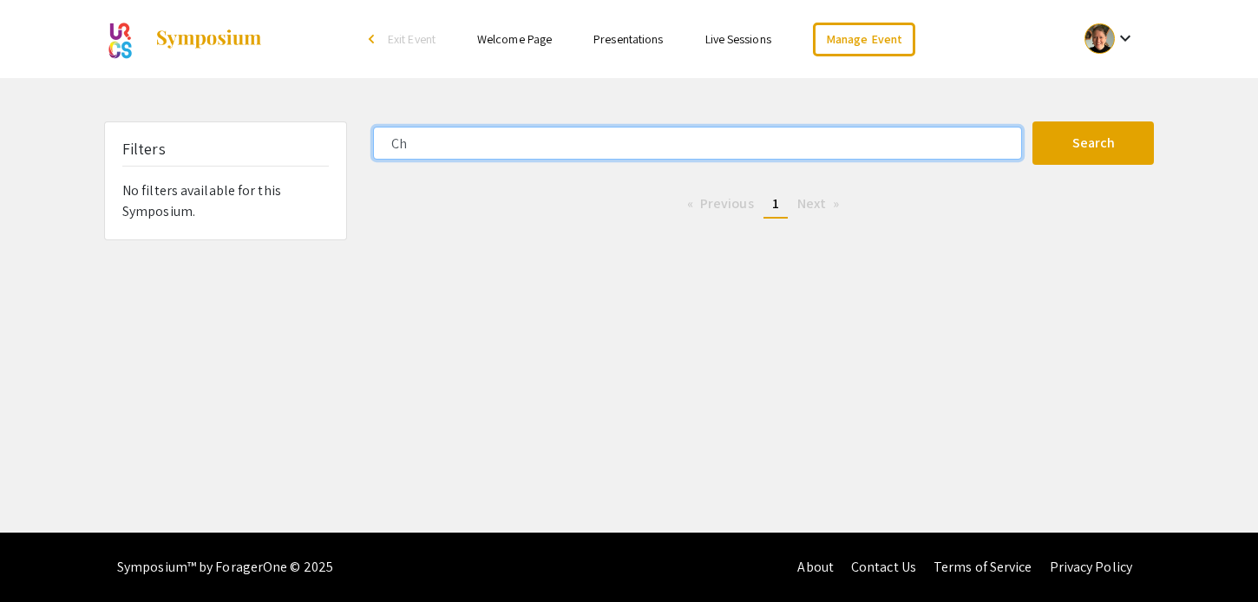
type input "C"
type input "Andrew"
click at [1033, 122] on button "Search" at bounding box center [1094, 143] width 122 height 43
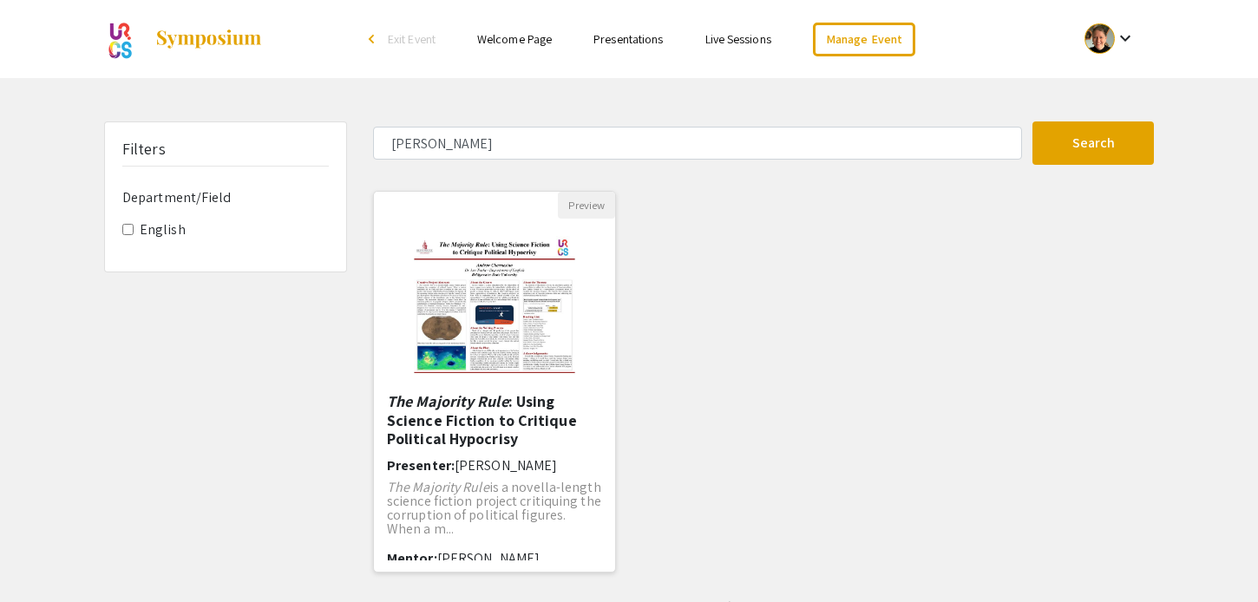
click at [515, 359] on img "Open Presentation <p><em>The Majority Rule</em>: Using Science Fiction to Criti…" at bounding box center [495, 306] width 197 height 174
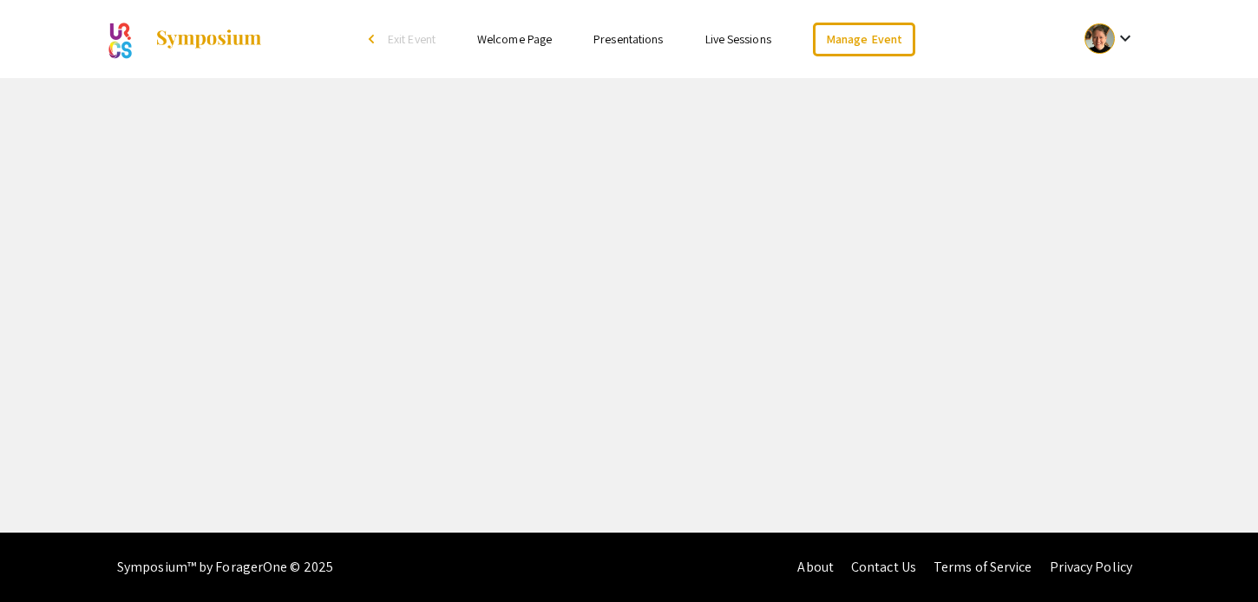
select select "custom"
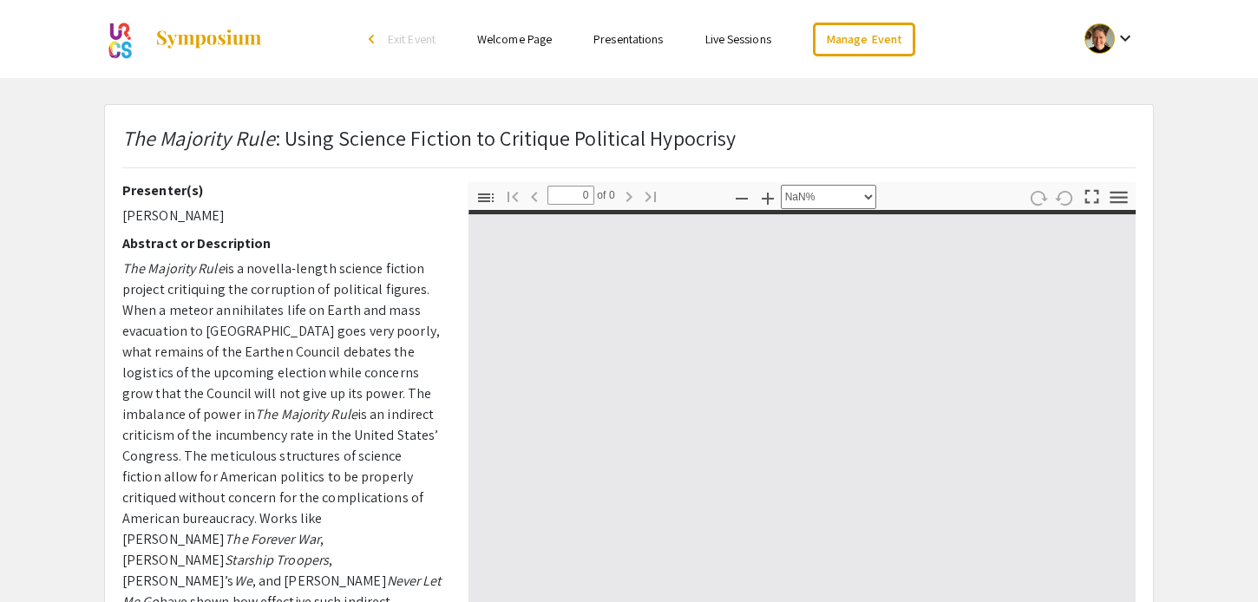
type input "1"
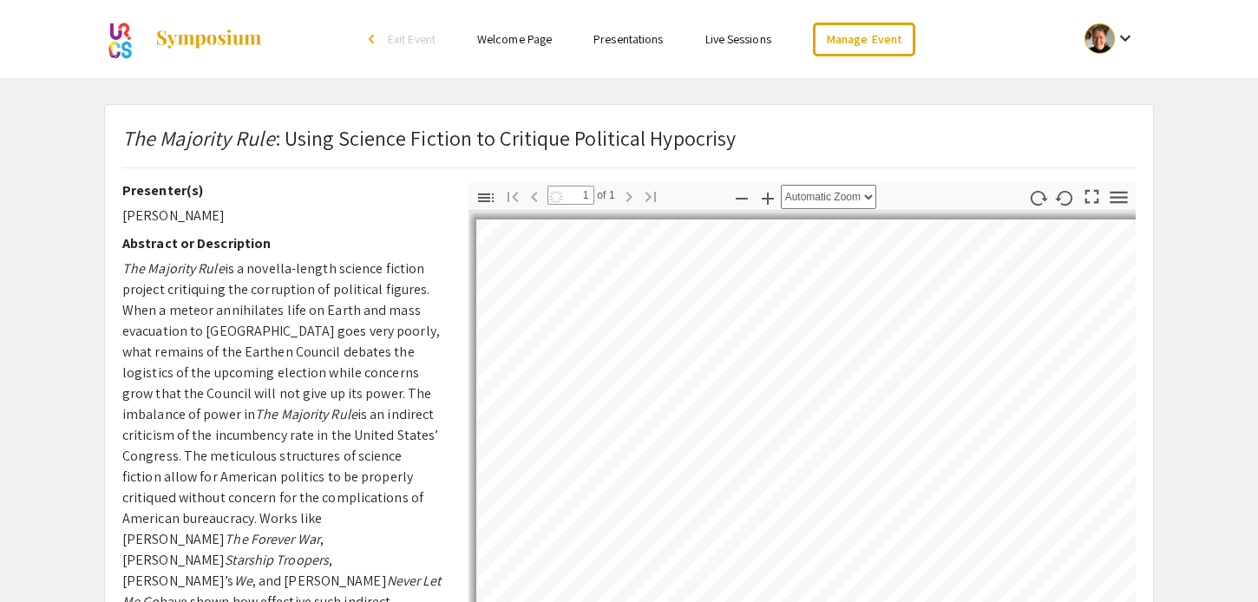
select select "auto"
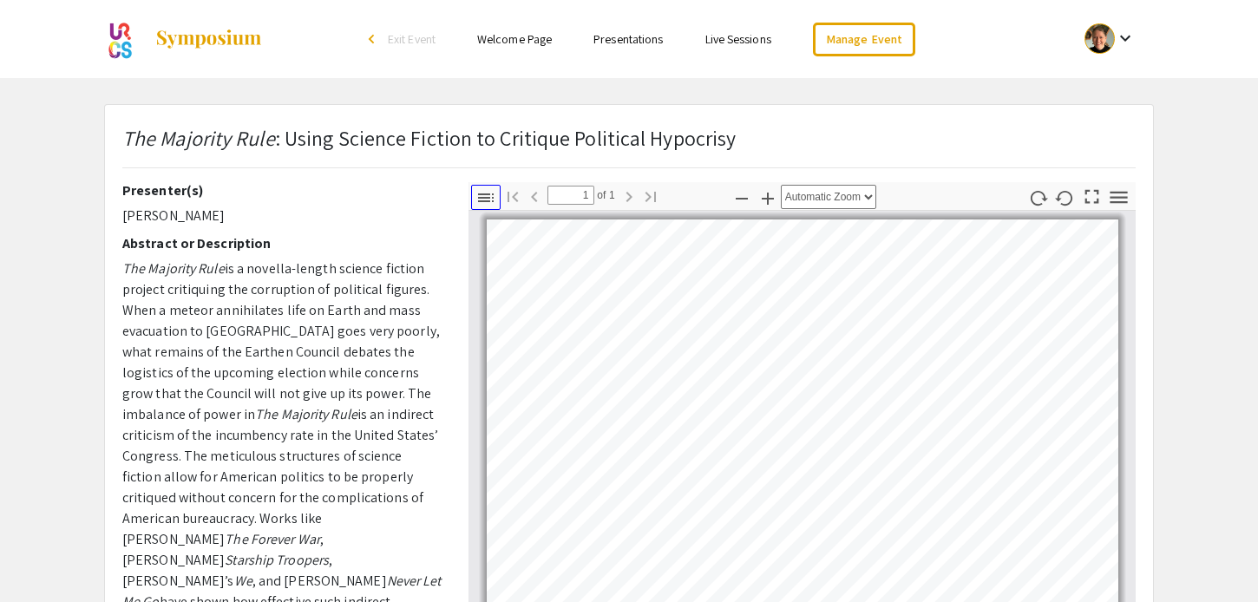
click at [483, 197] on icon "button" at bounding box center [486, 198] width 16 height 9
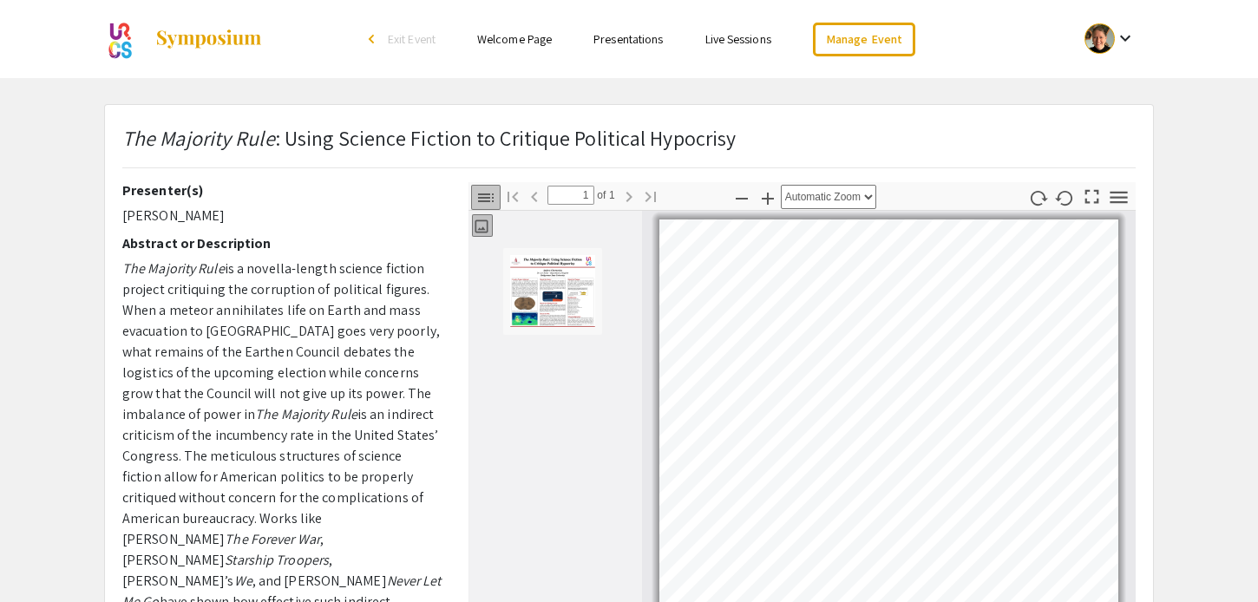
click at [483, 197] on icon "button" at bounding box center [486, 198] width 16 height 9
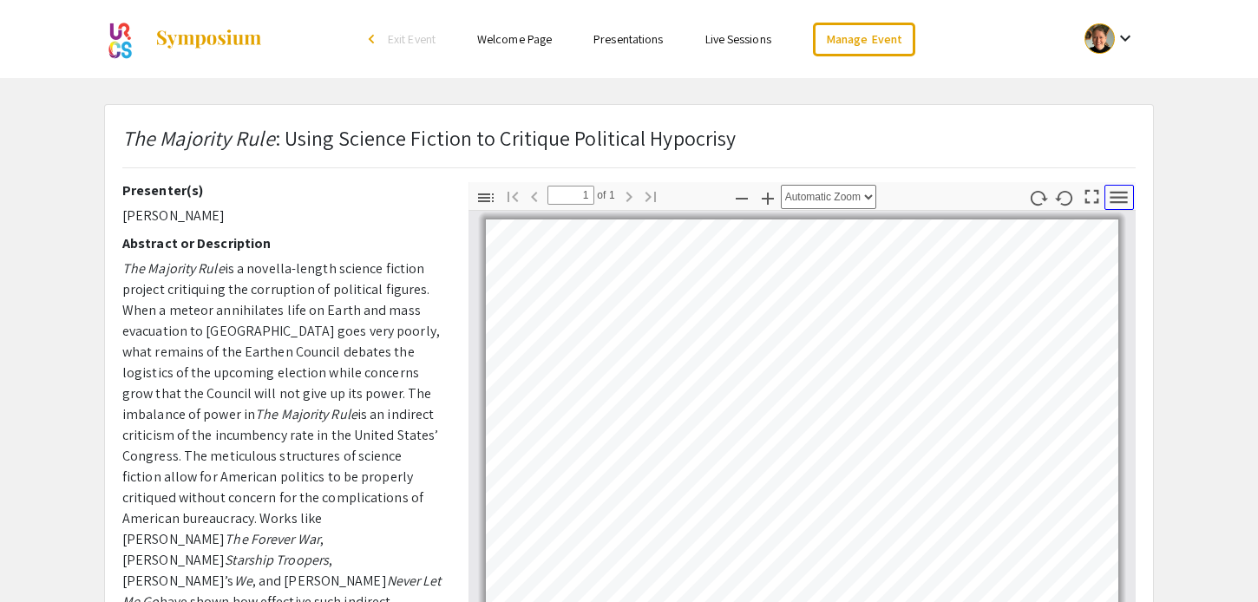
click at [1117, 207] on icon "button" at bounding box center [1118, 197] width 23 height 23
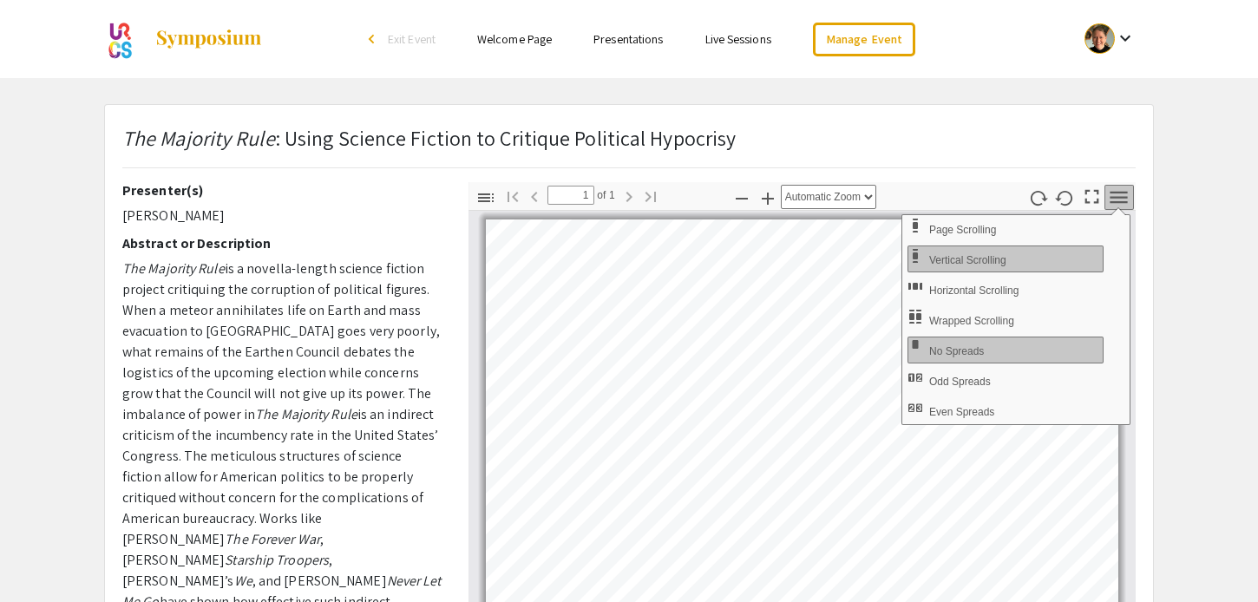
click at [1203, 527] on app-presentation "The Majority Rule : Using Science Fiction to Critique Political Hypocrisy Prese…" at bounding box center [629, 542] width 1258 height 877
click at [512, 36] on link "Welcome Page" at bounding box center [514, 39] width 75 height 16
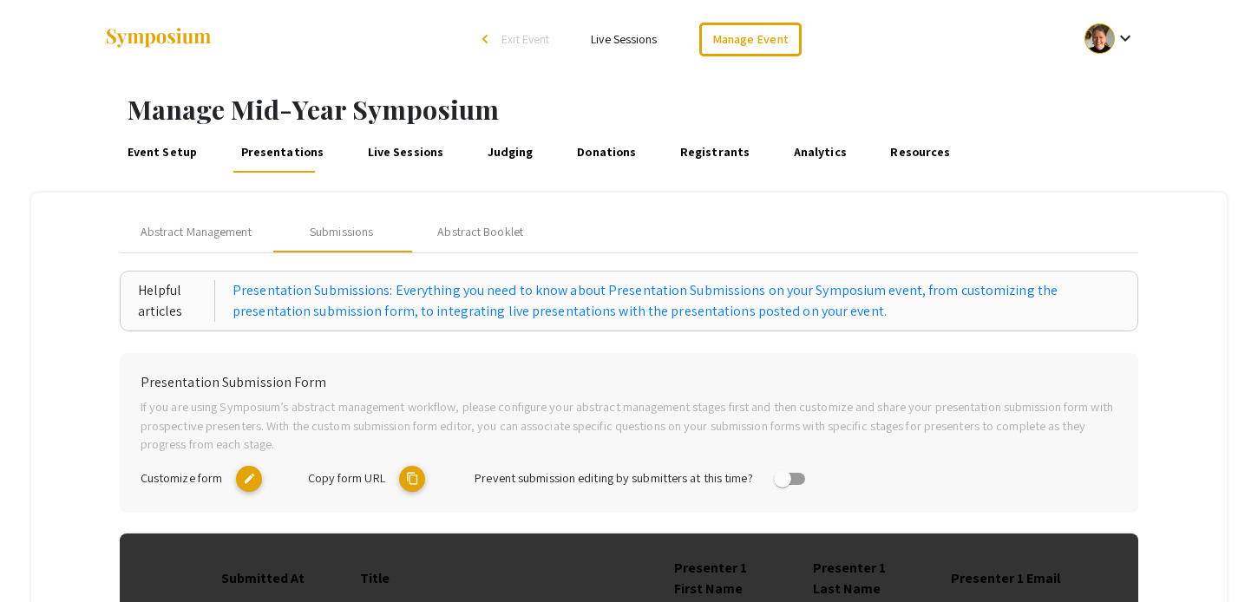
click at [411, 477] on mat-icon "content_copy" at bounding box center [412, 479] width 26 height 26
